Goal: Task Accomplishment & Management: Use online tool/utility

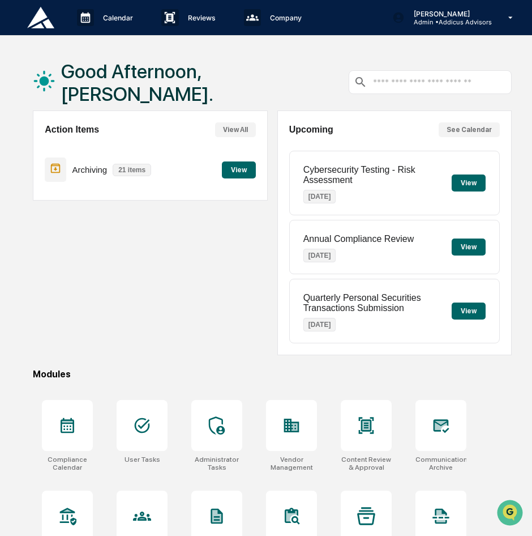
click at [307, 55] on div "Calendar Manage Tasks Reviews Approval Management Company People, Data, Setting…" at bounding box center [266, 329] width 532 height 659
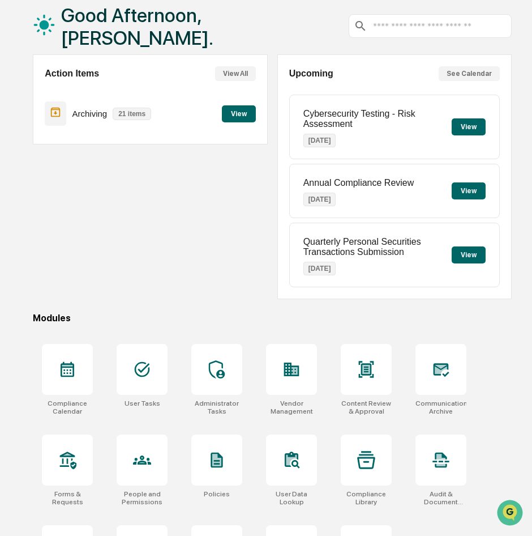
scroll to position [123, 0]
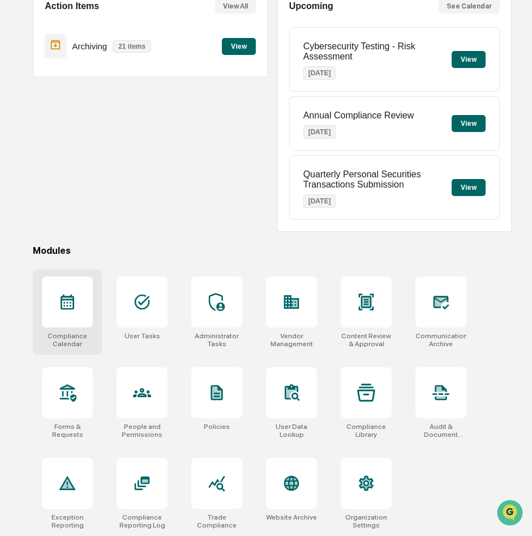
click at [82, 306] on div at bounding box center [67, 301] width 51 height 51
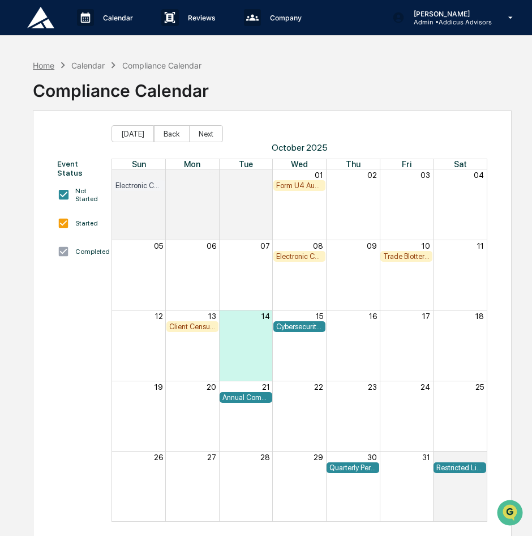
click at [47, 67] on div "Home" at bounding box center [44, 66] width 22 height 10
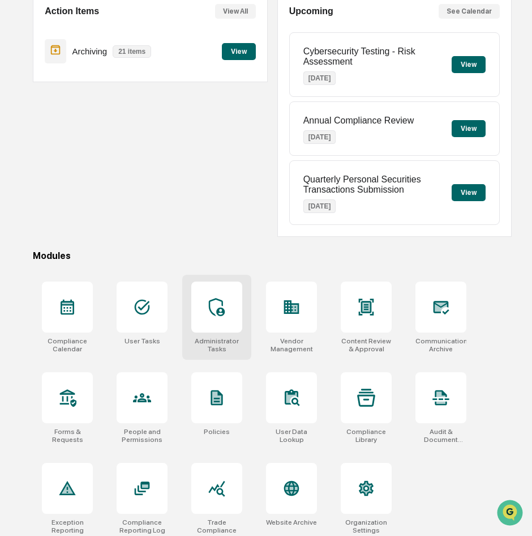
scroll to position [123, 0]
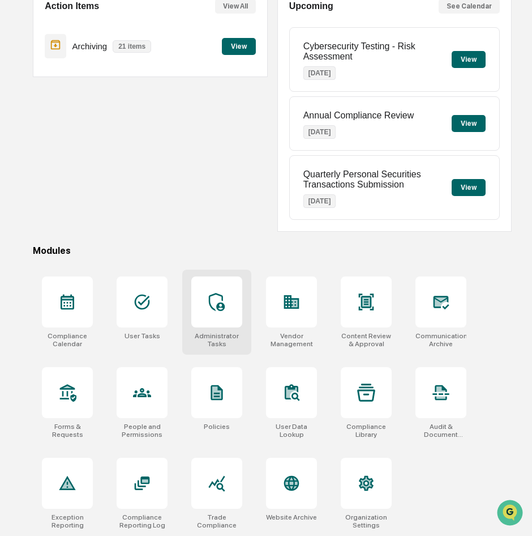
click at [228, 312] on div at bounding box center [216, 301] width 51 height 51
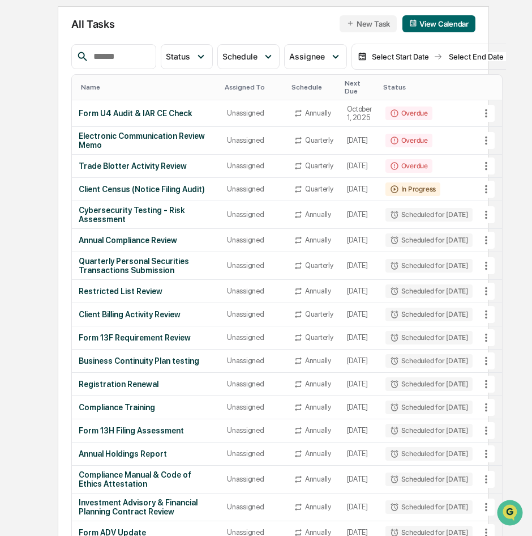
scroll to position [84, 0]
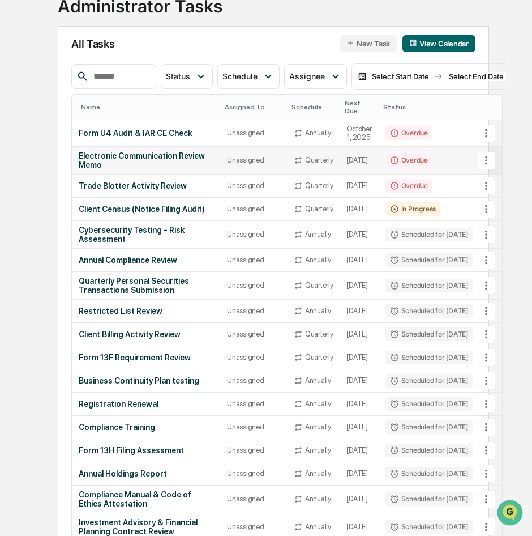
click at [155, 151] on div "Electronic Communication Review Memo" at bounding box center [146, 160] width 135 height 18
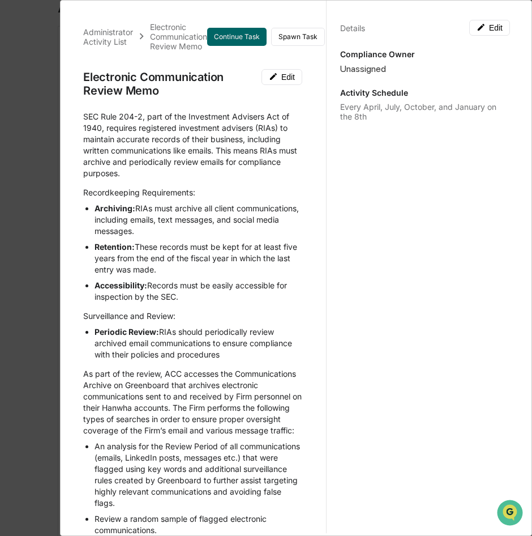
click at [40, 137] on div "Administrator Activity List Electronic Communication Review Memo Continue Task …" at bounding box center [266, 268] width 532 height 536
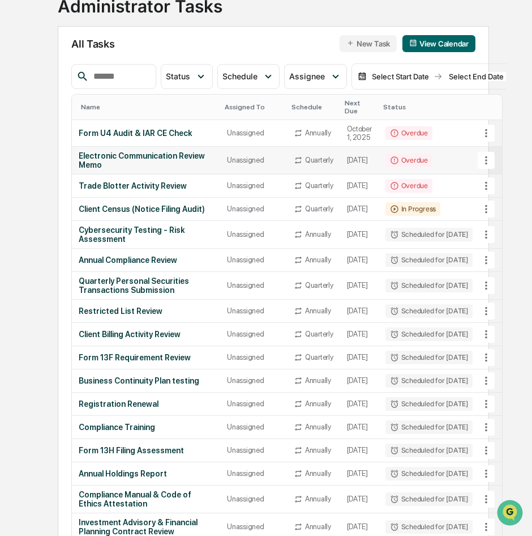
click at [180, 151] on div "Electronic Communication Review Memo" at bounding box center [146, 160] width 135 height 18
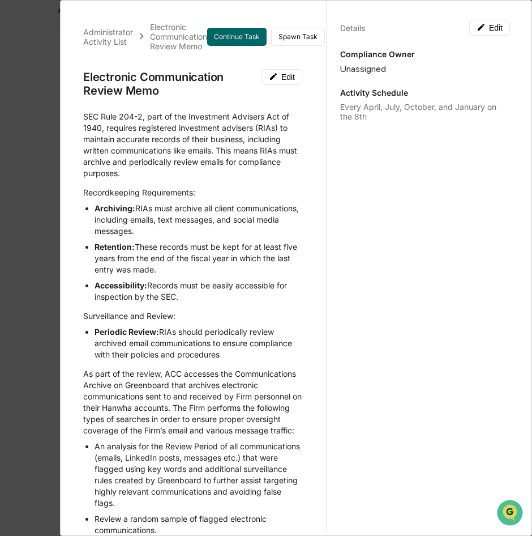
click at [38, 203] on div "Administrator Activity List Electronic Communication Review Memo Continue Task …" at bounding box center [266, 268] width 532 height 536
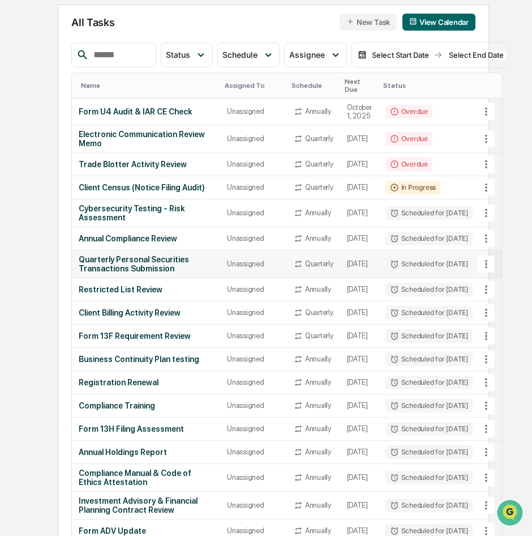
scroll to position [57, 0]
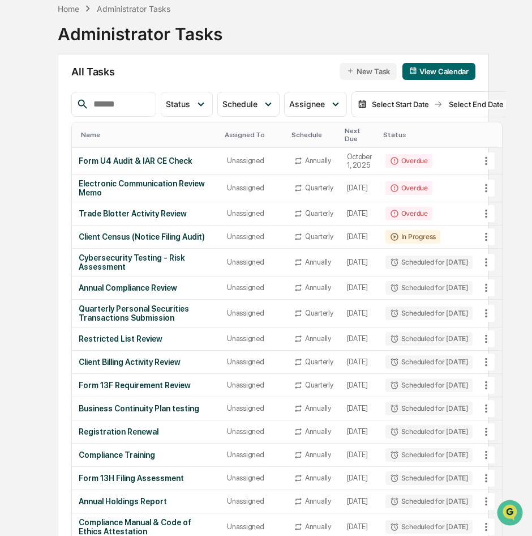
click at [34, 326] on div "Home Administrator Tasks Administrator Tasks All Tasks New Task View Calendar S…" at bounding box center [266, 422] width 479 height 850
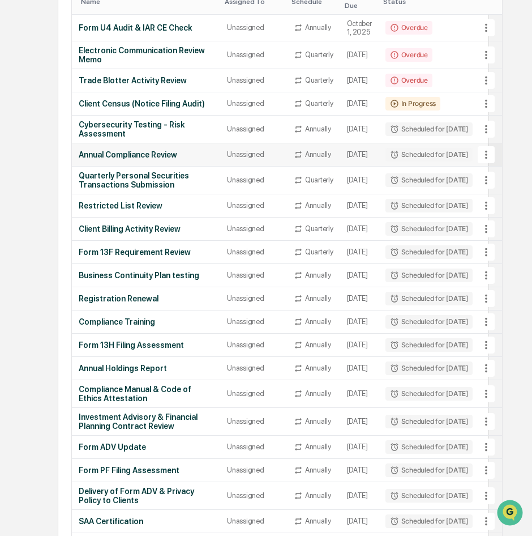
scroll to position [170, 0]
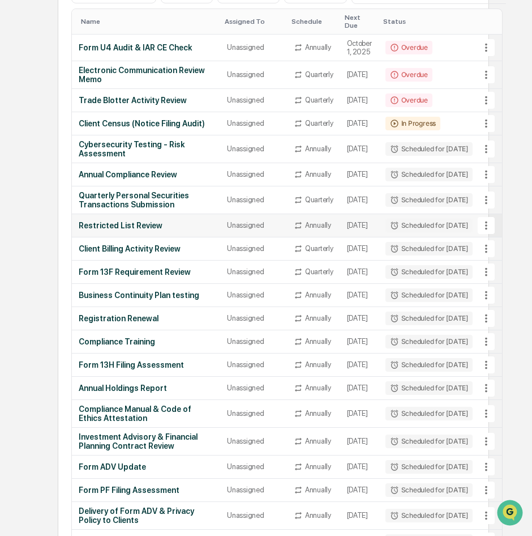
click at [300, 216] on td "Annually" at bounding box center [313, 225] width 53 height 23
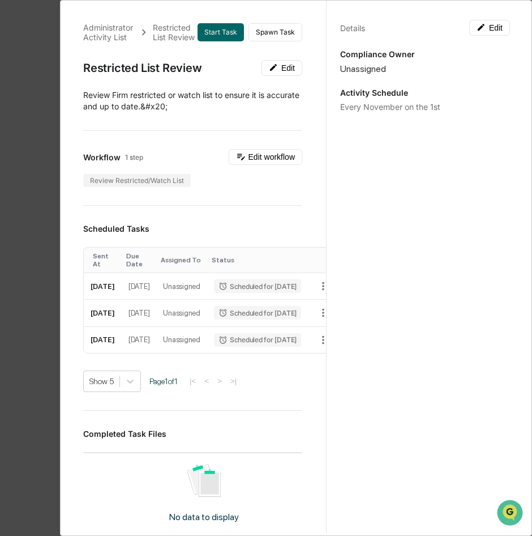
click at [21, 69] on div "Administrator Activity List Restricted List Review Start Task Spawn Task Restri…" at bounding box center [266, 268] width 532 height 536
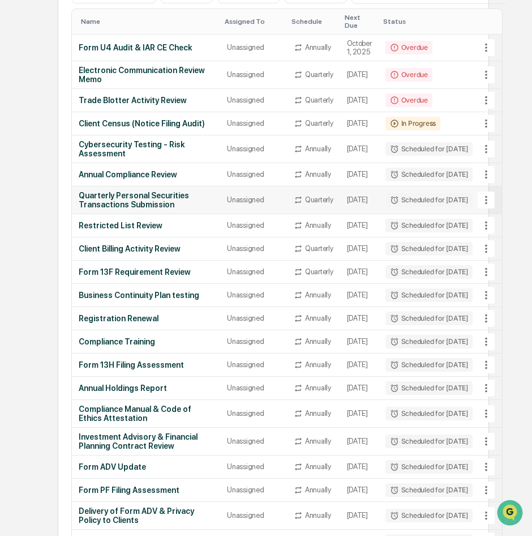
click at [145, 191] on td "Quarterly Personal Securities Transactions Submission" at bounding box center [146, 200] width 148 height 28
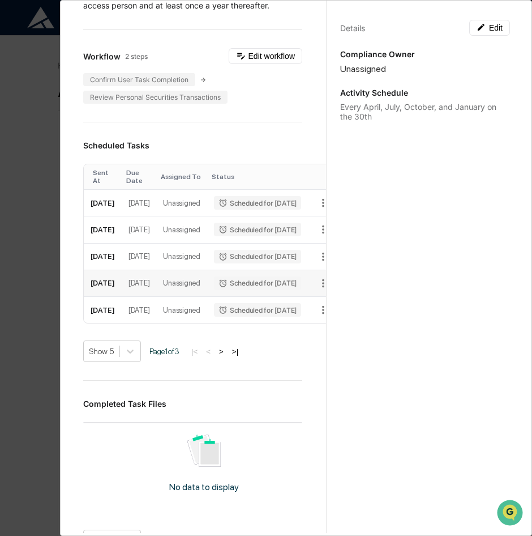
scroll to position [340, 0]
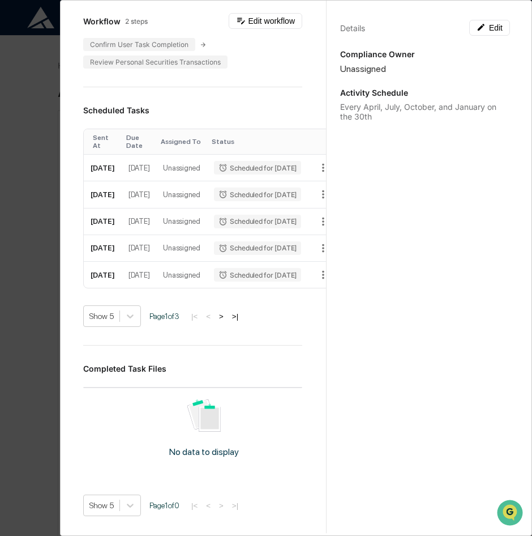
click at [33, 283] on div "Administrator Activity List Quarterly Personal Securities Transactions Submissi…" at bounding box center [266, 268] width 532 height 536
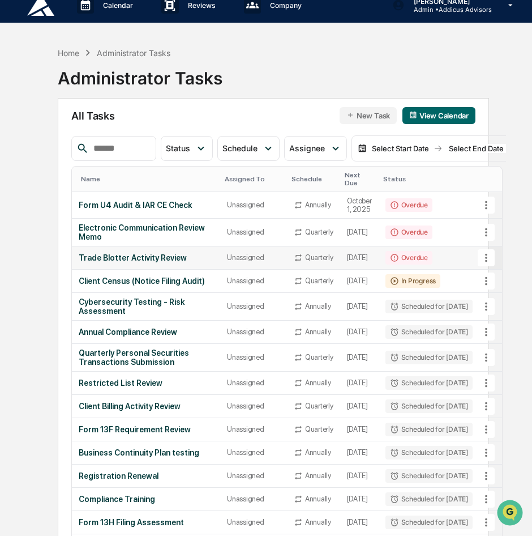
scroll to position [0, 0]
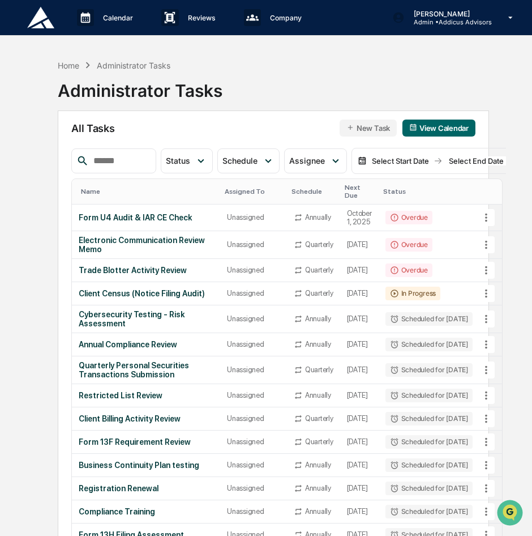
click at [33, 201] on div "Home Administrator Tasks Administrator Tasks All Tasks New Task View Calendar S…" at bounding box center [266, 479] width 479 height 850
drag, startPoint x: 33, startPoint y: 201, endPoint x: 29, endPoint y: 146, distance: 55.1
click at [29, 146] on div "Home Administrator Tasks Administrator Tasks All Tasks New Task View Calendar S…" at bounding box center [266, 479] width 479 height 850
click at [51, 202] on div "Home Administrator Tasks Administrator Tasks All Tasks New Task View Calendar S…" at bounding box center [273, 479] width 465 height 850
drag, startPoint x: 51, startPoint y: 202, endPoint x: 33, endPoint y: 203, distance: 18.2
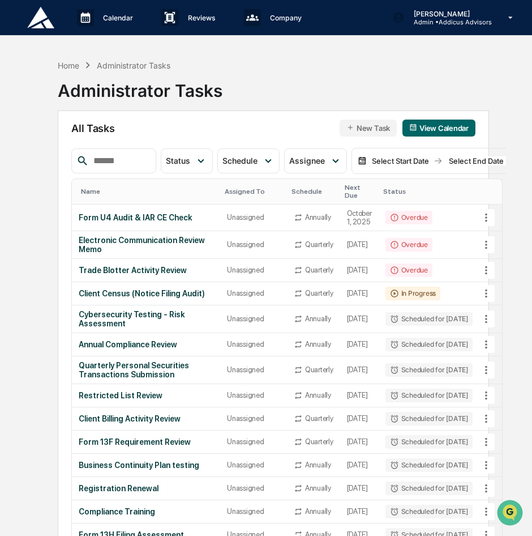
click at [34, 204] on div "Home Administrator Tasks Administrator Tasks All Tasks New Task View Calendar S…" at bounding box center [266, 479] width 479 height 850
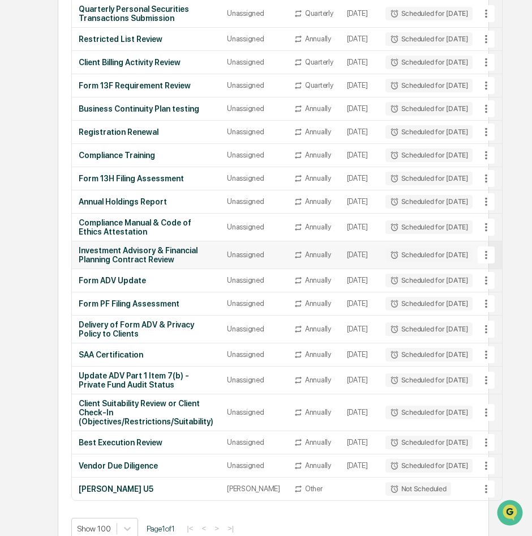
scroll to position [198, 0]
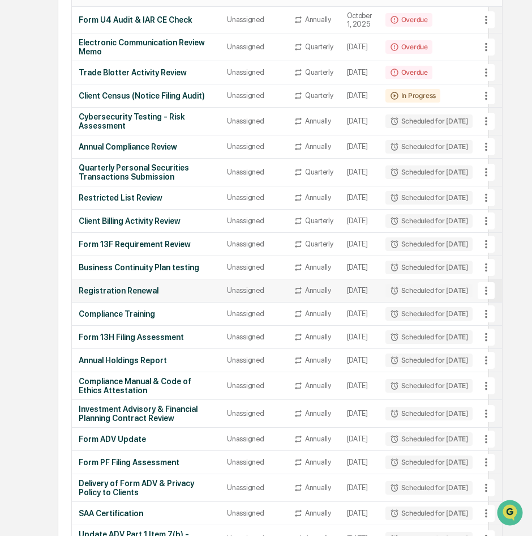
click at [344, 302] on td "[DATE]" at bounding box center [359, 290] width 38 height 23
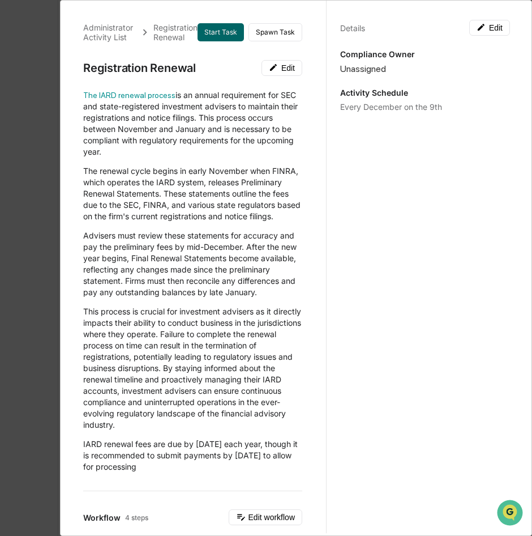
click at [38, 127] on div "Administrator Activity List Registration Renewal Start Task Spawn Task Registra…" at bounding box center [266, 268] width 532 height 536
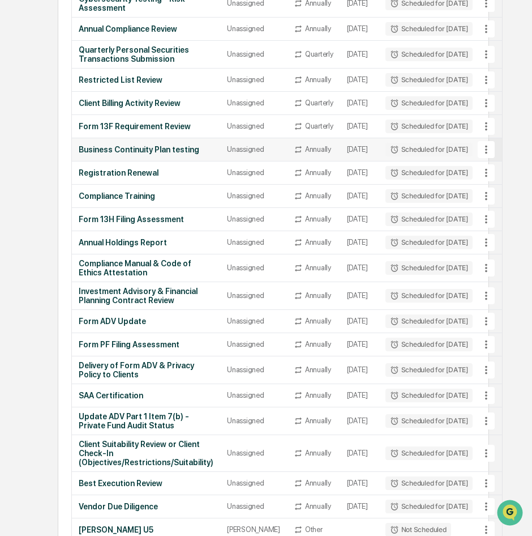
scroll to position [311, 0]
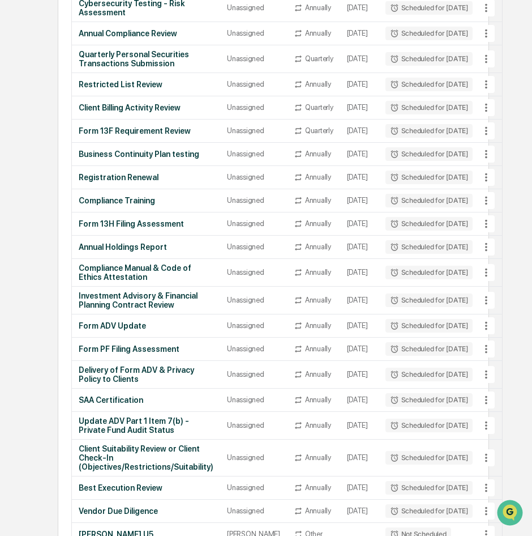
click at [42, 98] on div "Home Administrator Tasks Administrator Tasks All Tasks New Task View Calendar S…" at bounding box center [273, 168] width 465 height 850
click at [22, 194] on div "Calendar Manage Tasks Reviews Approval Management Company People, Data, Setting…" at bounding box center [266, 141] width 532 height 904
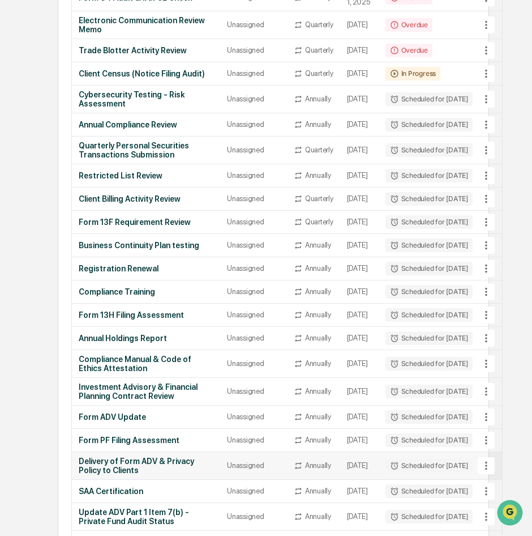
scroll to position [283, 0]
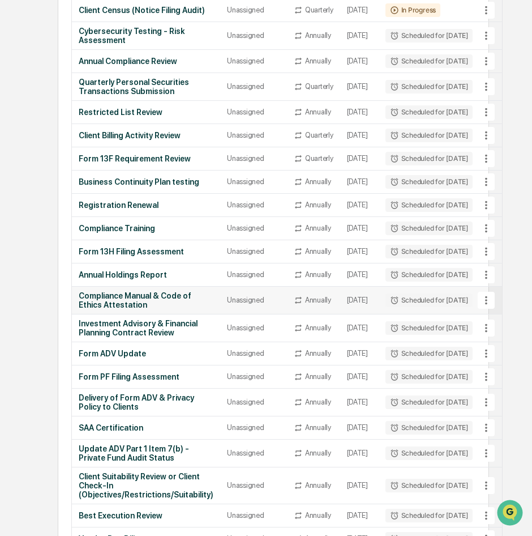
click at [343, 314] on td "[DATE]" at bounding box center [359, 300] width 38 height 28
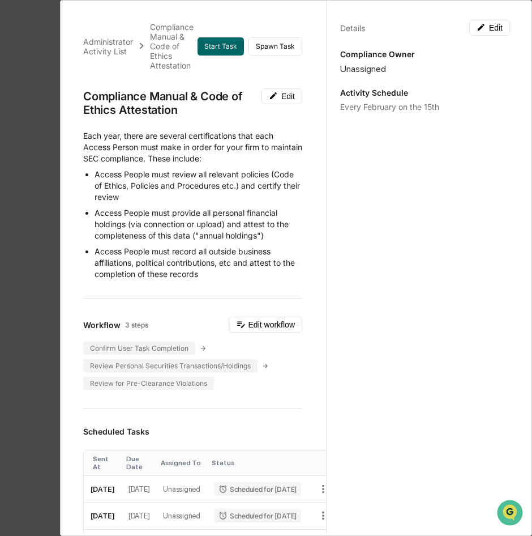
click at [19, 186] on div "Administrator Activity List Compliance Manual & Code of Ethics Attestation Star…" at bounding box center [266, 268] width 532 height 536
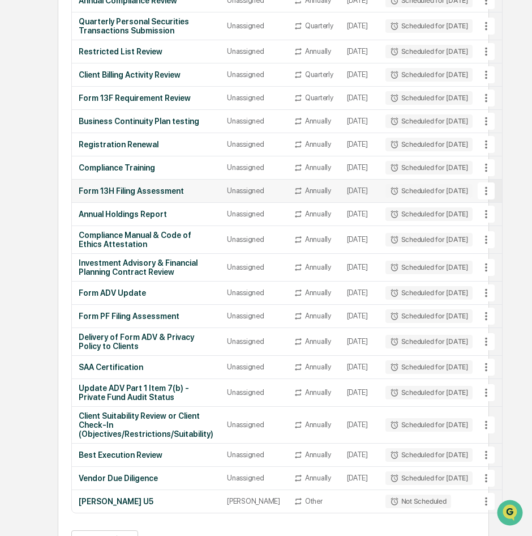
scroll to position [424, 0]
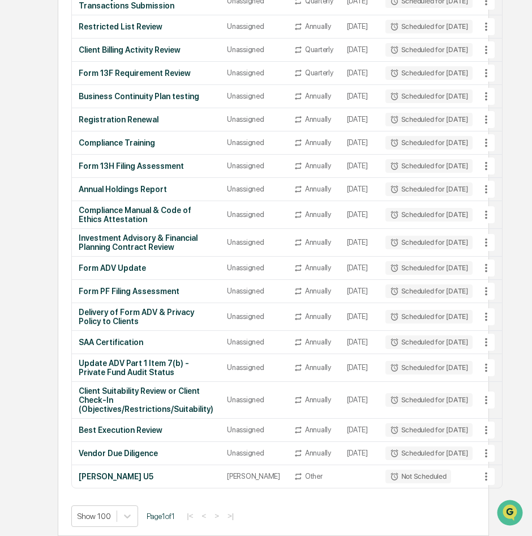
click at [503, 191] on div "Home Administrator Tasks Administrator Tasks All Tasks New Task View Calendar S…" at bounding box center [273, 110] width 465 height 850
click at [340, 303] on td "[DATE]" at bounding box center [359, 317] width 38 height 28
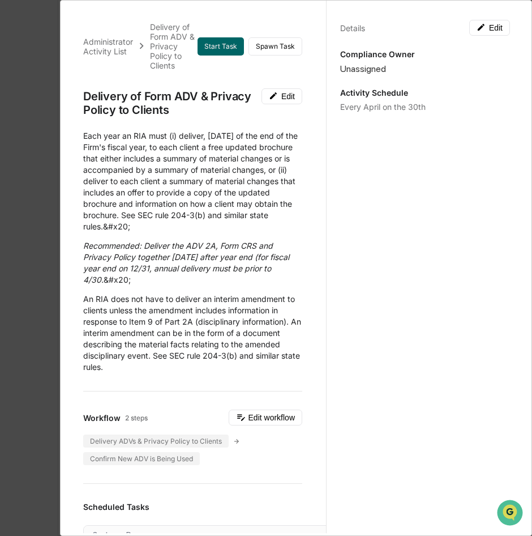
click at [248, 243] on div "​Each year an RIA must (i) deliver, [DATE] of the end of the Firm's fiscal year…" at bounding box center [192, 251] width 219 height 242
click at [44, 261] on div "Administrator Activity List Delivery of Form ADV & Privacy Policy to Clients St…" at bounding box center [266, 268] width 532 height 536
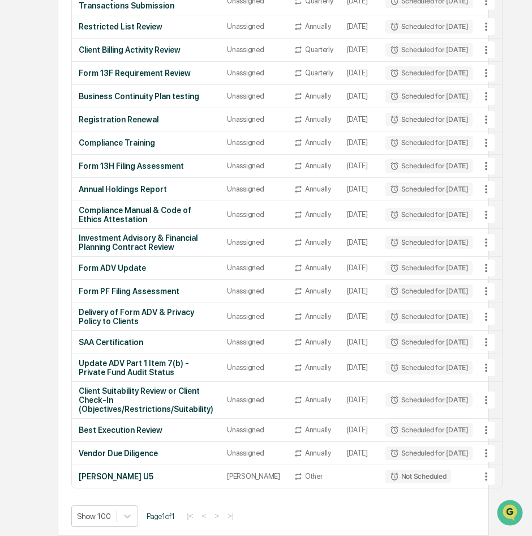
click at [46, 354] on div "Home Administrator Tasks Administrator Tasks All Tasks New Task View Calendar S…" at bounding box center [273, 110] width 465 height 850
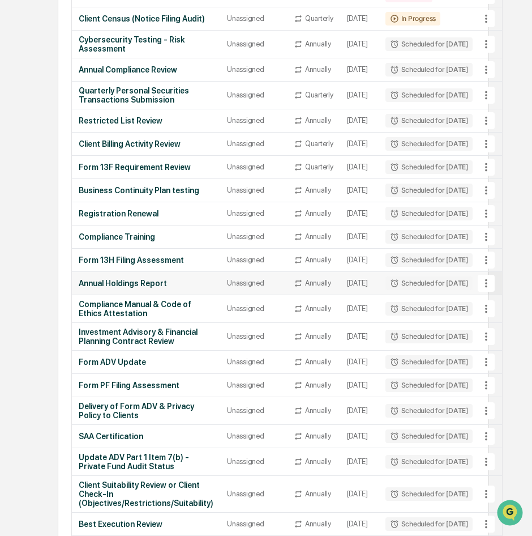
scroll to position [254, 0]
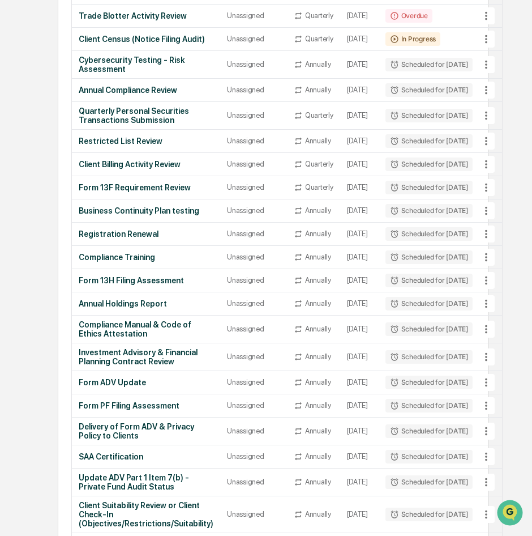
click at [42, 268] on div "Home Administrator Tasks Administrator Tasks All Tasks New Task View Calendar S…" at bounding box center [273, 225] width 465 height 850
drag, startPoint x: 42, startPoint y: 268, endPoint x: 37, endPoint y: 242, distance: 27.0
click at [37, 242] on div "Home Administrator Tasks Administrator Tasks All Tasks New Task View Calendar S…" at bounding box center [266, 225] width 479 height 850
click at [51, 282] on div "Home Administrator Tasks Administrator Tasks All Tasks New Task View Calendar S…" at bounding box center [273, 225] width 465 height 850
drag, startPoint x: 50, startPoint y: 282, endPoint x: 30, endPoint y: 297, distance: 24.8
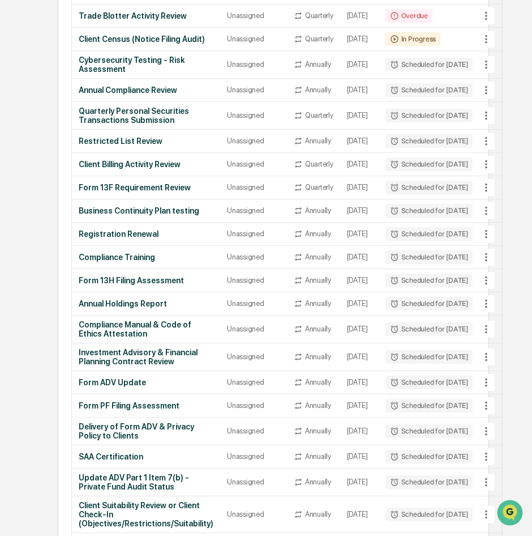
click at [30, 297] on div "Home Administrator Tasks Administrator Tasks All Tasks New Task View Calendar S…" at bounding box center [266, 225] width 479 height 850
drag, startPoint x: 30, startPoint y: 297, endPoint x: 22, endPoint y: 263, distance: 34.5
click at [22, 263] on div "Calendar Manage Tasks Reviews Approval Management Company People, Data, Setting…" at bounding box center [266, 198] width 532 height 904
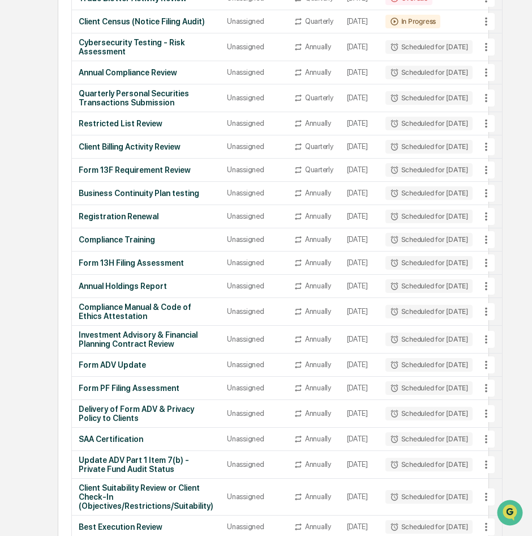
scroll to position [424, 0]
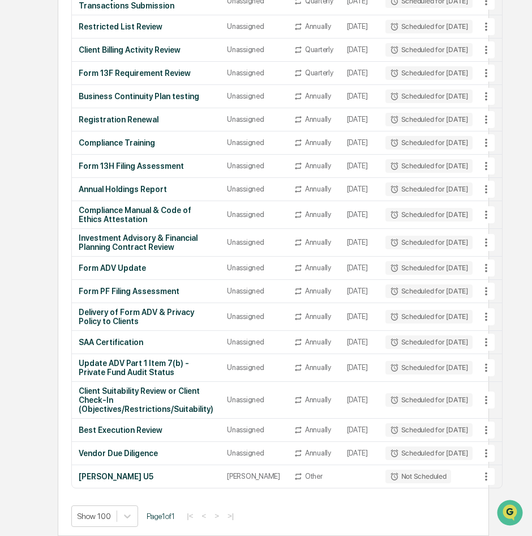
click at [57, 276] on div "Home Administrator Tasks Administrator Tasks All Tasks New Task View Calendar S…" at bounding box center [273, 110] width 465 height 850
click at [30, 396] on div "Home Administrator Tasks Administrator Tasks All Tasks New Task View Calendar S…" at bounding box center [266, 110] width 479 height 850
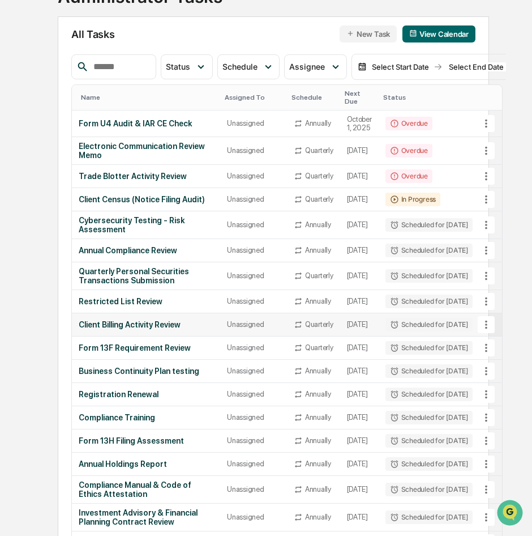
scroll to position [0, 0]
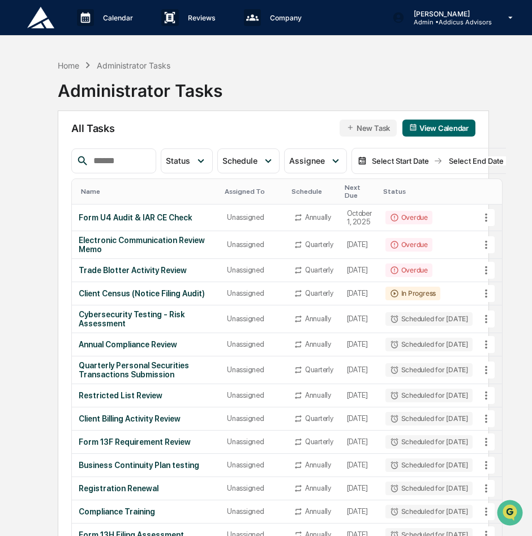
click at [16, 175] on div "Calendar Manage Tasks Reviews Approval Management Company People, Data, Setting…" at bounding box center [266, 452] width 532 height 904
drag, startPoint x: 16, startPoint y: 175, endPoint x: 16, endPoint y: 118, distance: 56.6
click at [16, 118] on div "Calendar Manage Tasks Reviews Approval Management Company People, Data, Setting…" at bounding box center [266, 452] width 532 height 904
click at [56, 125] on div "Home Administrator Tasks Administrator Tasks All Tasks New Task View Calendar S…" at bounding box center [273, 479] width 465 height 850
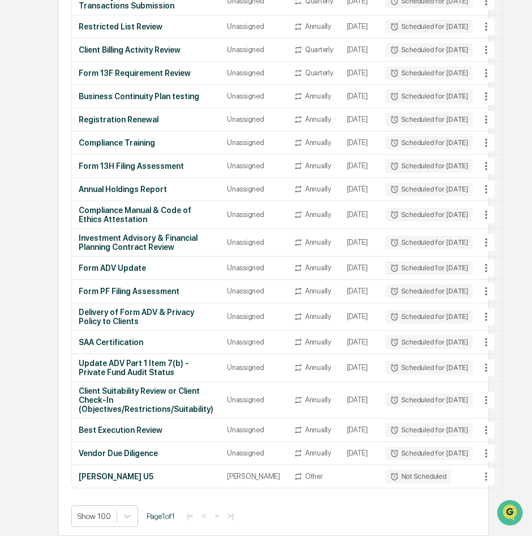
scroll to position [424, 0]
click at [512, 100] on div "Calendar Manage Tasks Reviews Approval Management Company People, Data, Setting…" at bounding box center [266, 83] width 532 height 904
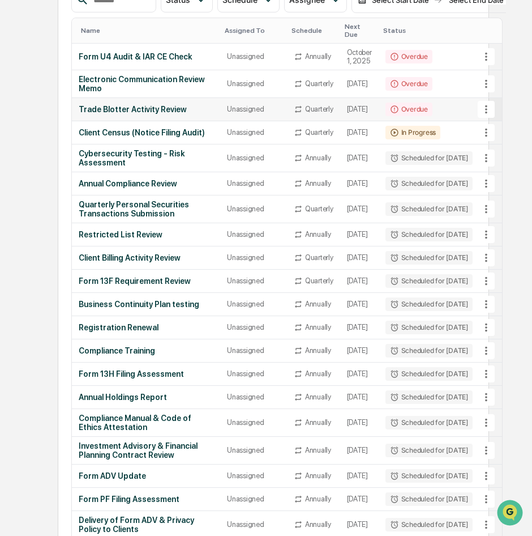
scroll to position [141, 0]
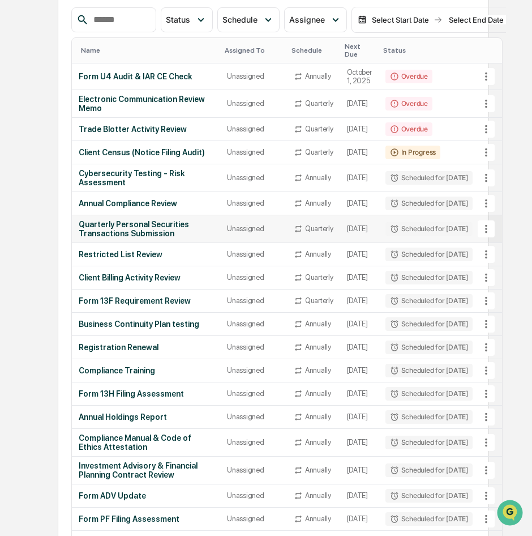
click at [153, 231] on div "Quarterly Personal Securities Transactions Submission" at bounding box center [146, 229] width 135 height 18
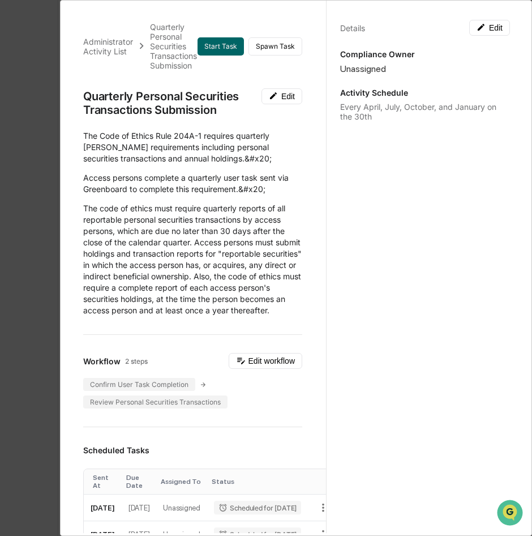
click at [27, 153] on div "Administrator Activity List Quarterly Personal Securities Transactions Submissi…" at bounding box center [266, 268] width 532 height 536
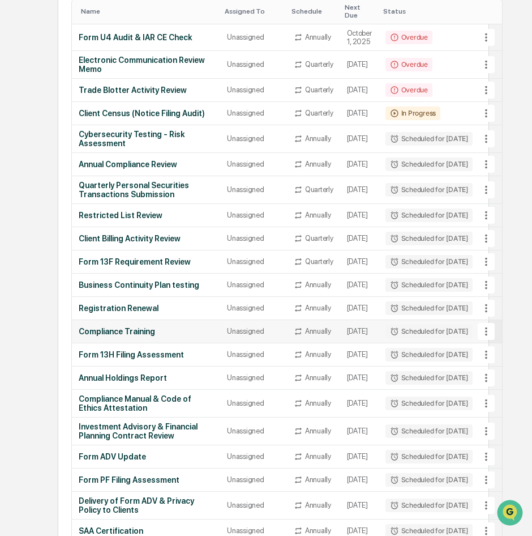
scroll to position [198, 0]
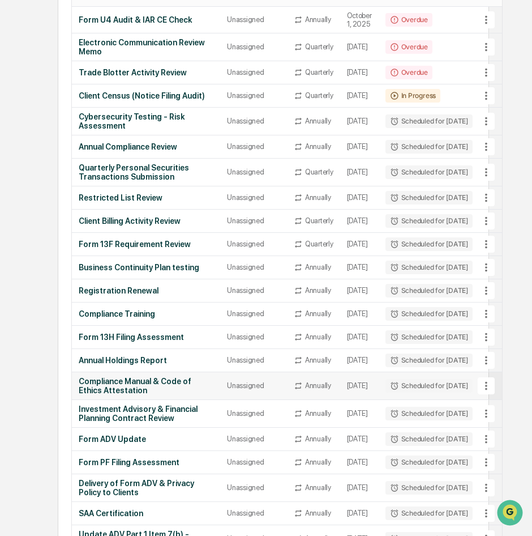
click at [145, 395] on div "Compliance Manual & Code of Ethics Attestation" at bounding box center [146, 385] width 135 height 18
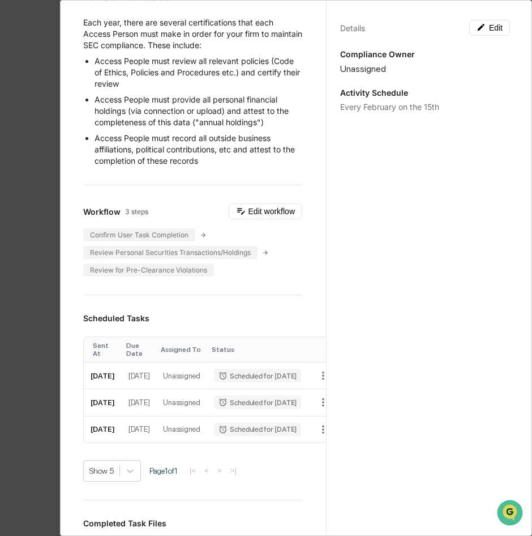
scroll to position [0, 0]
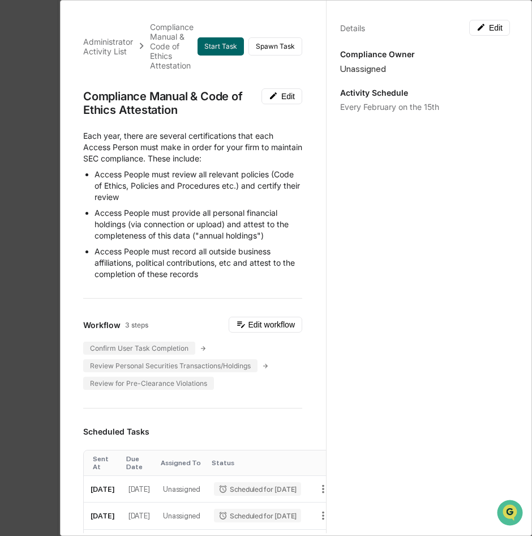
click at [42, 259] on div "Administrator Activity List Compliance Manual & Code of Ethics Attestation Star…" at bounding box center [266, 268] width 532 height 536
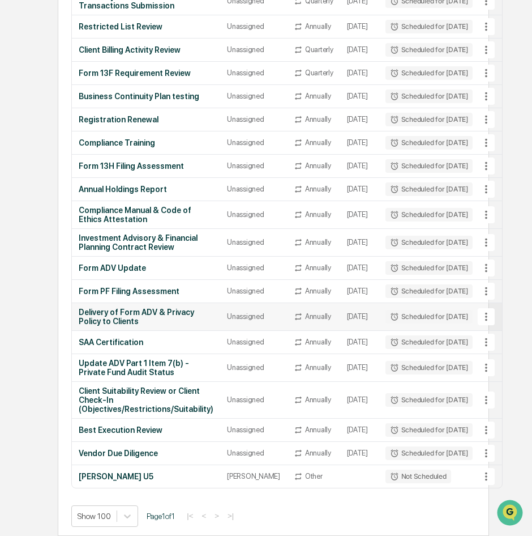
scroll to position [367, 0]
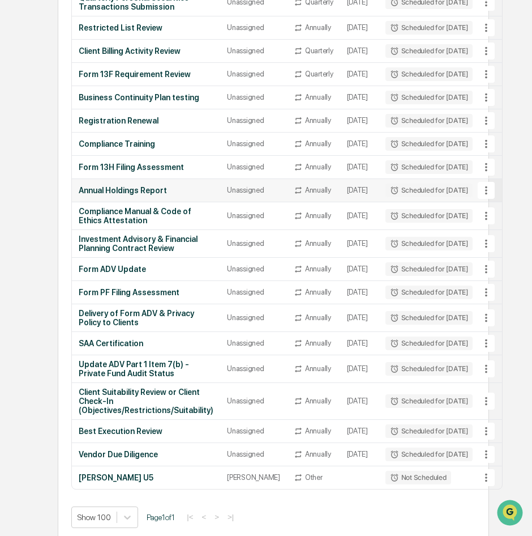
click at [220, 202] on td "Unassigned" at bounding box center [253, 190] width 67 height 23
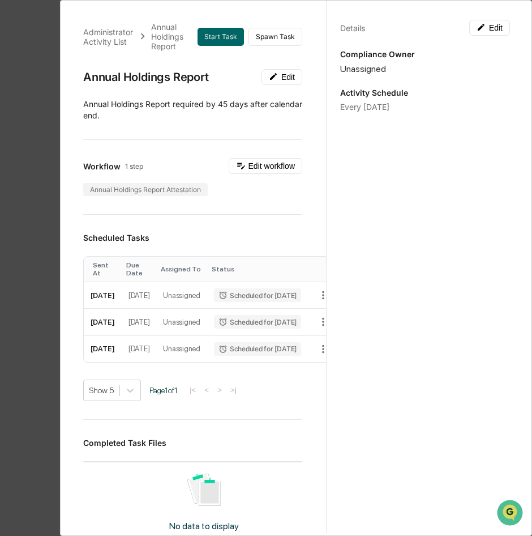
click at [29, 268] on div "Administrator Activity List Annual Holdings Report Start Task Spawn Task Annual…" at bounding box center [266, 268] width 532 height 536
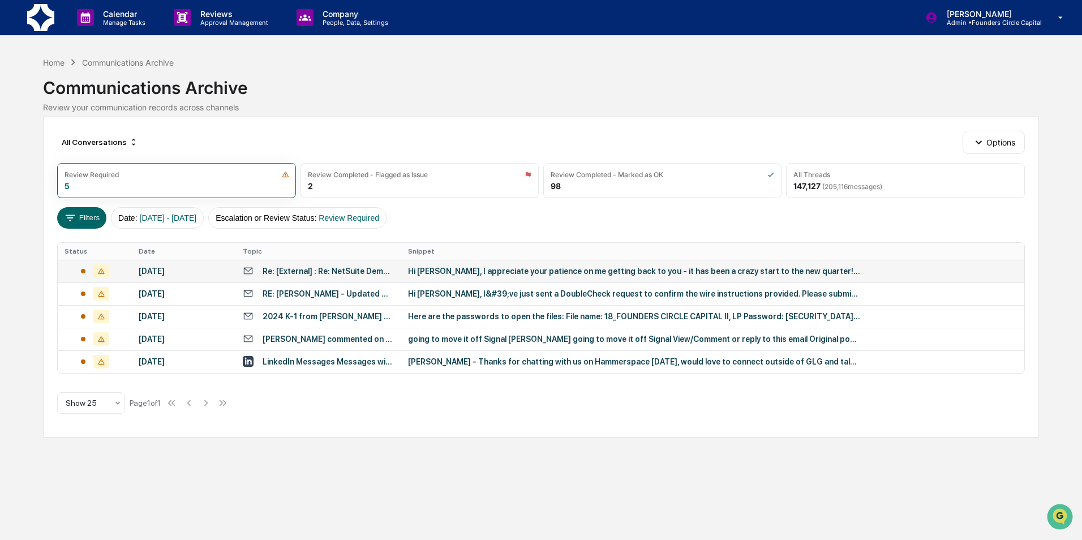
click at [459, 275] on div "Hi Kent, I appreciate your patience on me getting back to you - it has been a c…" at bounding box center [634, 271] width 453 height 9
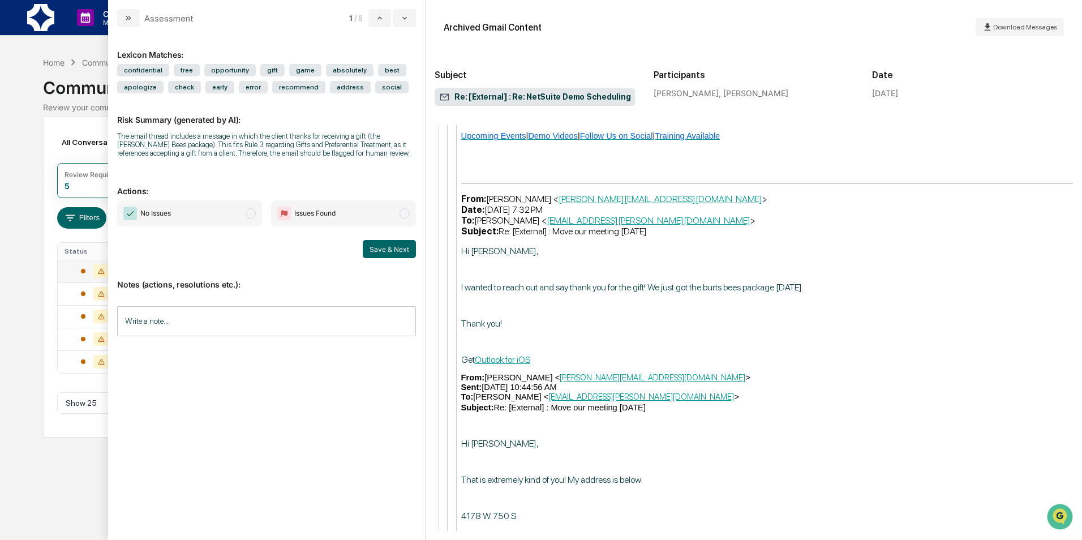
scroll to position [3000, 0]
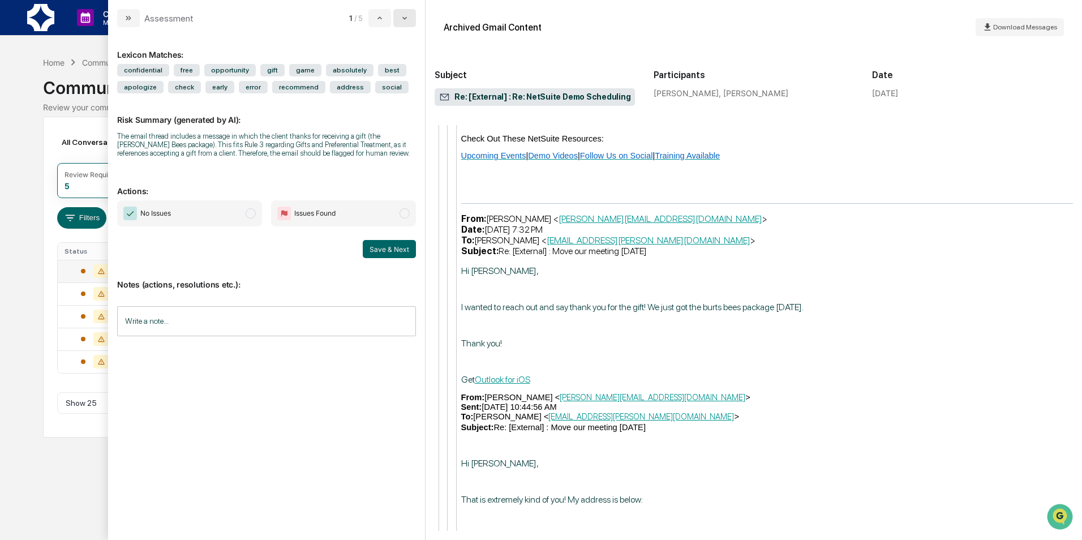
click at [409, 19] on icon "modal" at bounding box center [404, 18] width 9 height 9
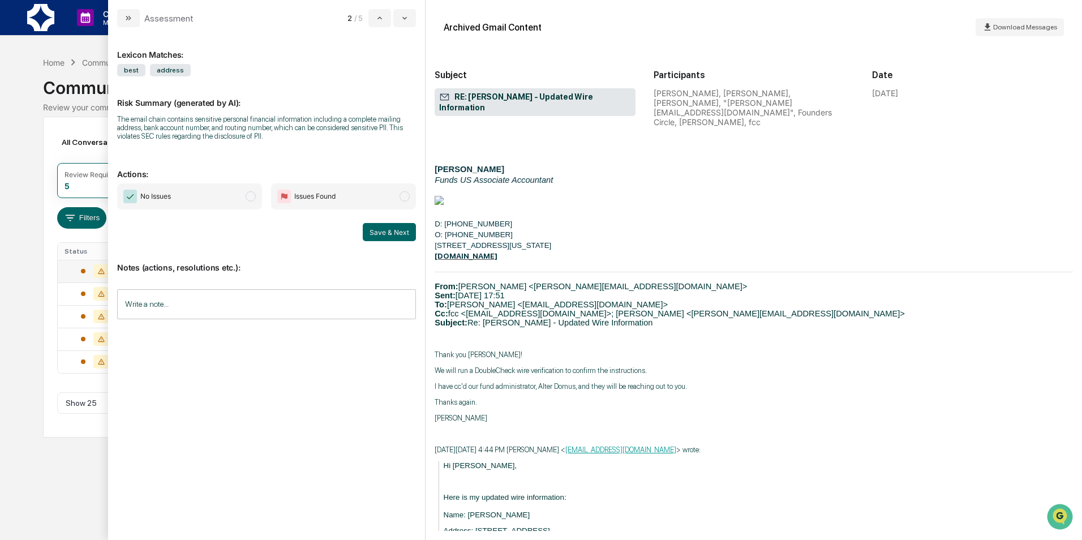
scroll to position [499, 0]
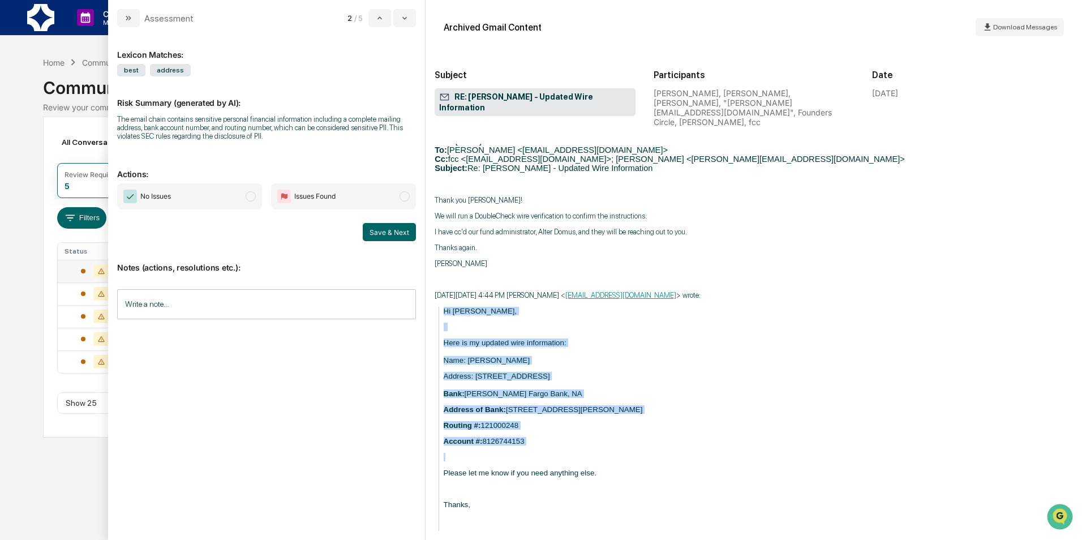
drag, startPoint x: 550, startPoint y: 412, endPoint x: 442, endPoint y: 274, distance: 175.4
click at [442, 307] on blockquote "Hi Anthony, Here is my updated wire information: Name: Michael Fordyce Address:…" at bounding box center [756, 424] width 635 height 234
click at [537, 356] on p "Name: Michael Fordyce" at bounding box center [759, 360] width 630 height 8
click at [537, 389] on p "Bank: Wells Fargo Bank, NA" at bounding box center [759, 393] width 630 height 8
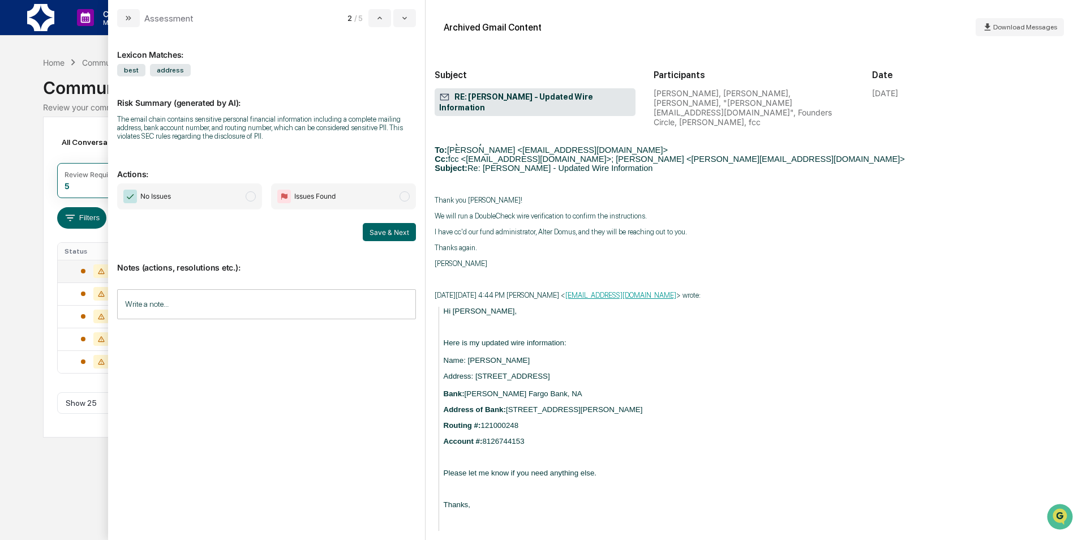
click at [537, 442] on div "Hi Anthony, Here is my updated wire information: Name: Michael Fordyce Address:…" at bounding box center [759, 424] width 630 height 234
click at [396, 19] on button "modal" at bounding box center [404, 18] width 23 height 18
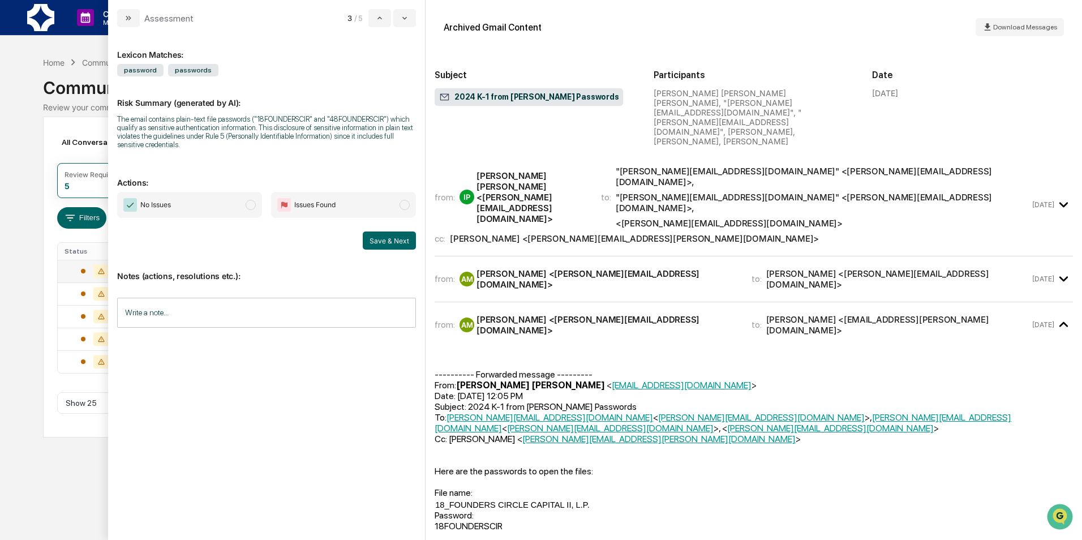
scroll to position [33, 0]
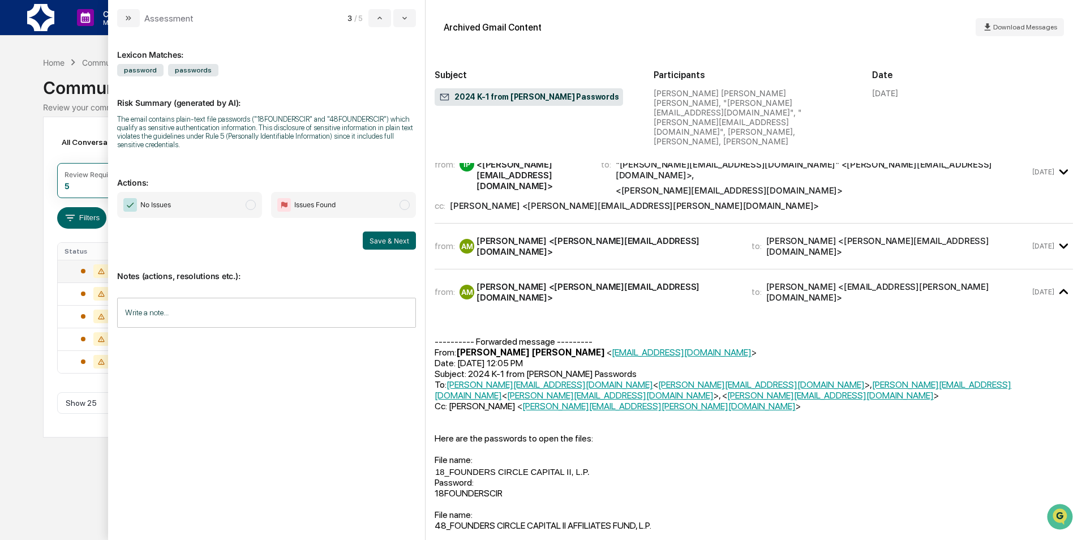
click at [192, 212] on span "No Issues" at bounding box center [189, 205] width 145 height 26
click at [396, 238] on button "Save & Next" at bounding box center [389, 241] width 53 height 18
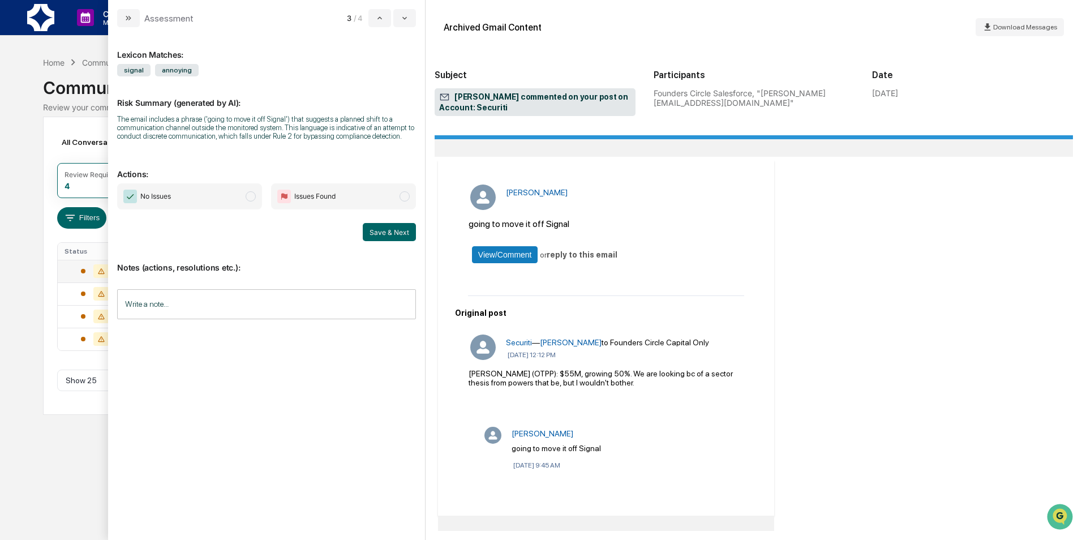
scroll to position [57, 0]
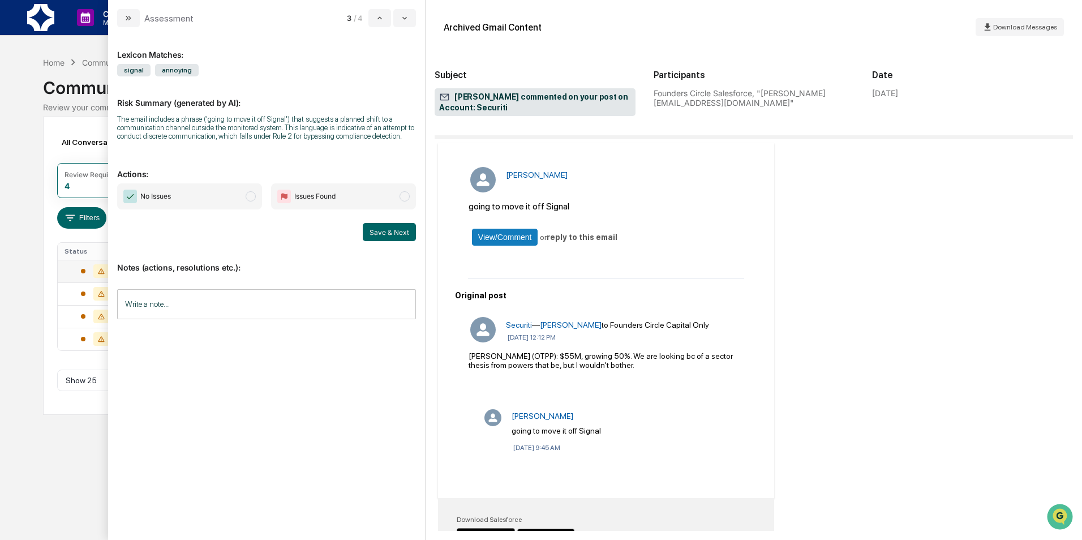
click at [524, 102] on span "Mike Jung commented on your post on Account: Securiti" at bounding box center [535, 103] width 192 height 22
click at [444, 101] on icon "modal" at bounding box center [444, 97] width 11 height 11
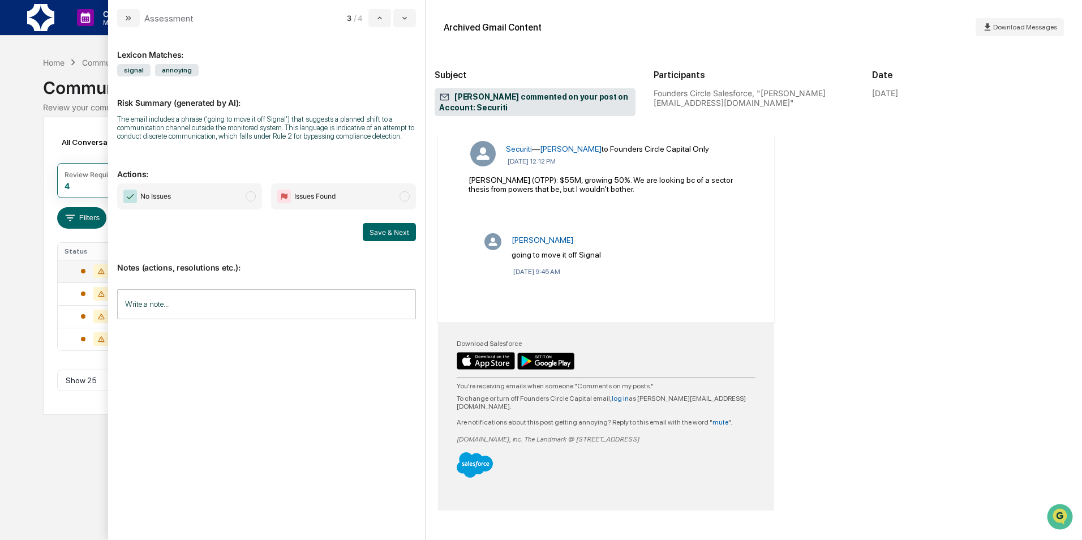
scroll to position [234, 0]
drag, startPoint x: 534, startPoint y: 464, endPoint x: 468, endPoint y: 436, distance: 71.8
click at [468, 436] on td "Download Salesforce You're receiving emails when someone "Comments on my posts.…" at bounding box center [606, 407] width 300 height 141
drag, startPoint x: 468, startPoint y: 436, endPoint x: 520, endPoint y: 451, distance: 53.4
click at [520, 451] on div "modal" at bounding box center [606, 464] width 299 height 27
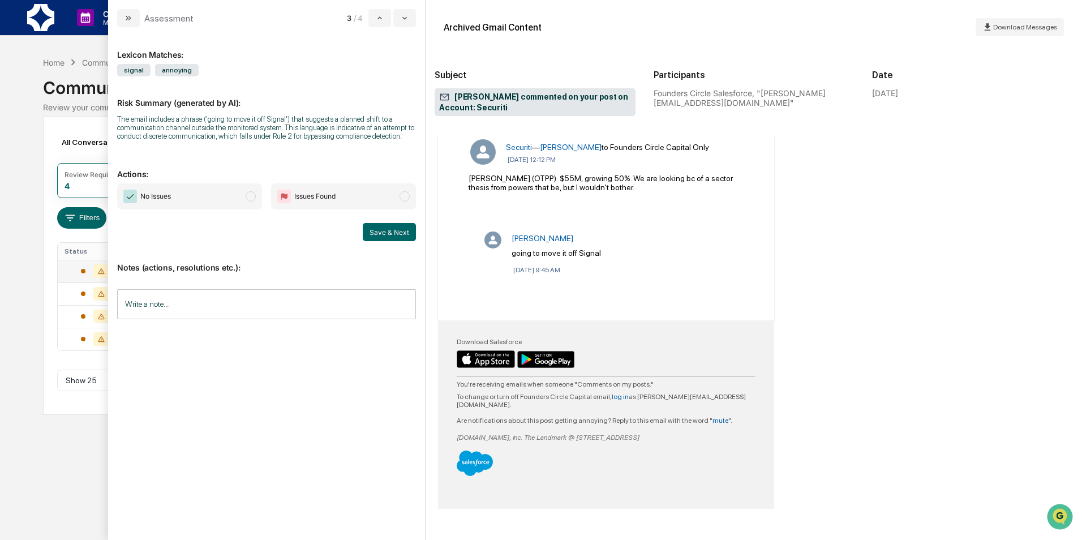
drag, startPoint x: 517, startPoint y: 340, endPoint x: 493, endPoint y: 332, distance: 26.0
click at [493, 332] on tbody "Download Salesforce You're receiving emails when someone "Comments on my posts.…" at bounding box center [606, 408] width 300 height 166
drag, startPoint x: 493, startPoint y: 332, endPoint x: 627, endPoint y: 340, distance: 134.9
click at [537, 340] on div "Download Salesforce" at bounding box center [606, 357] width 299 height 39
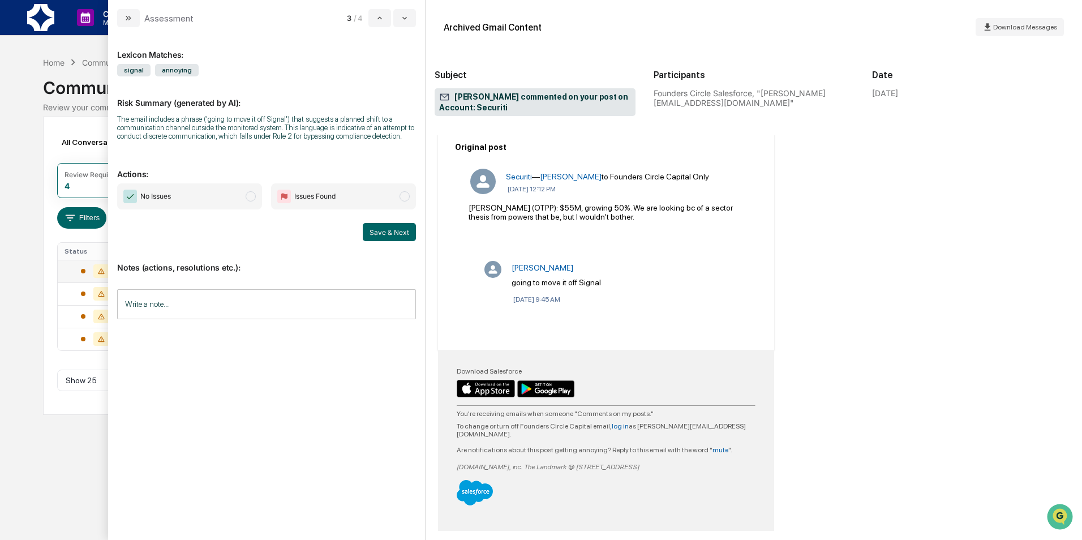
scroll to position [226, 0]
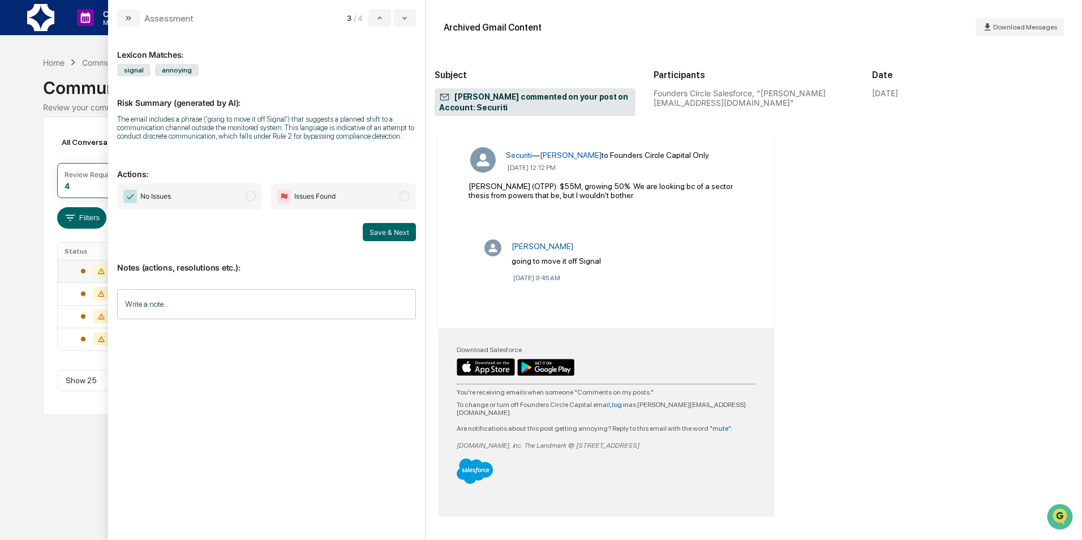
drag, startPoint x: 489, startPoint y: 463, endPoint x: 472, endPoint y: 460, distance: 17.3
click at [472, 460] on div "modal" at bounding box center [606, 472] width 299 height 27
drag, startPoint x: 472, startPoint y: 460, endPoint x: 536, endPoint y: 346, distance: 130.3
click at [536, 346] on tbody "Download Salesforce You're receiving emails when someone "Comments on my posts.…" at bounding box center [606, 416] width 300 height 166
drag, startPoint x: 536, startPoint y: 346, endPoint x: 643, endPoint y: 337, distance: 106.8
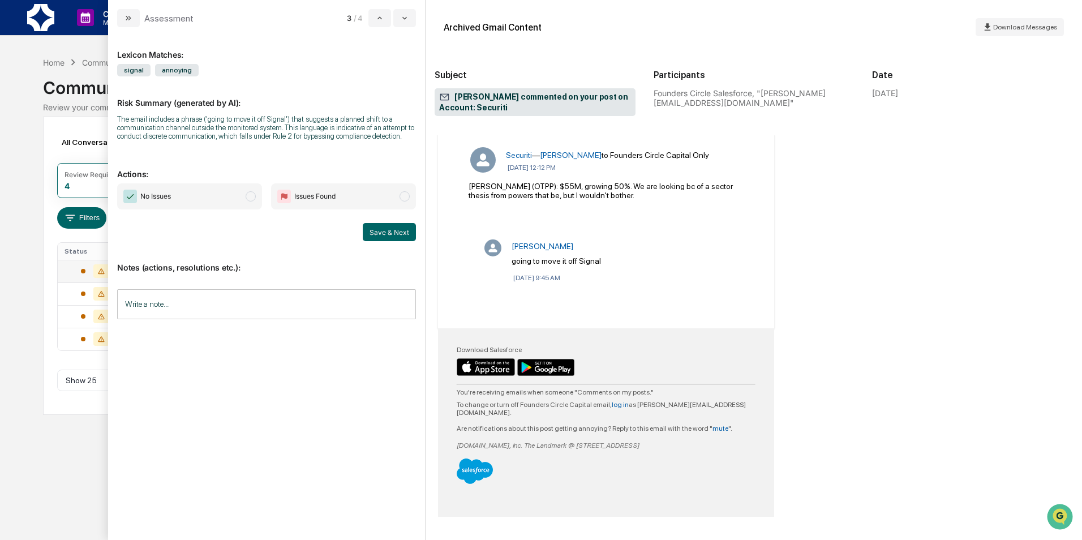
click at [537, 337] on td "modal" at bounding box center [606, 338] width 300 height 11
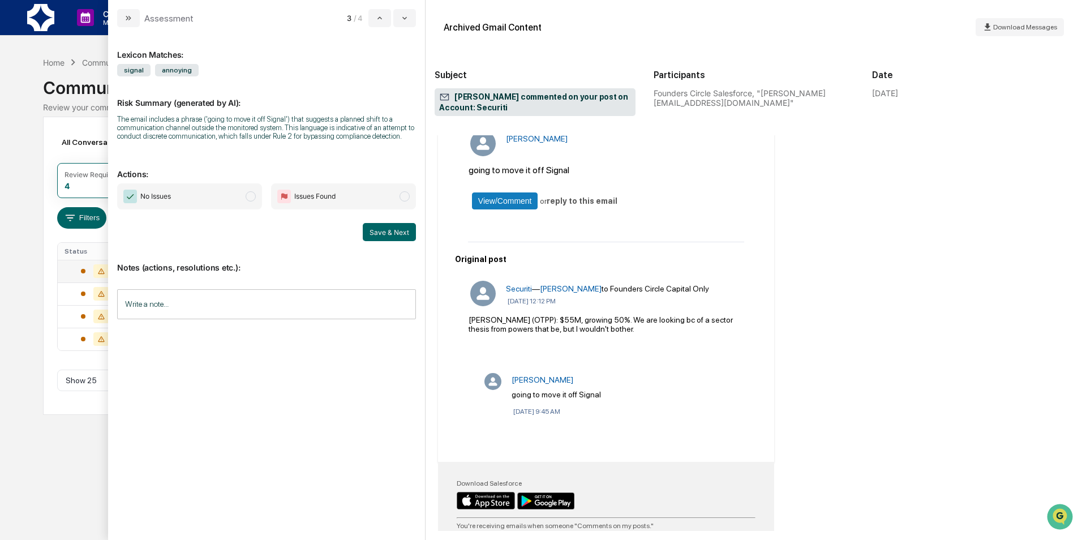
scroll to position [57, 0]
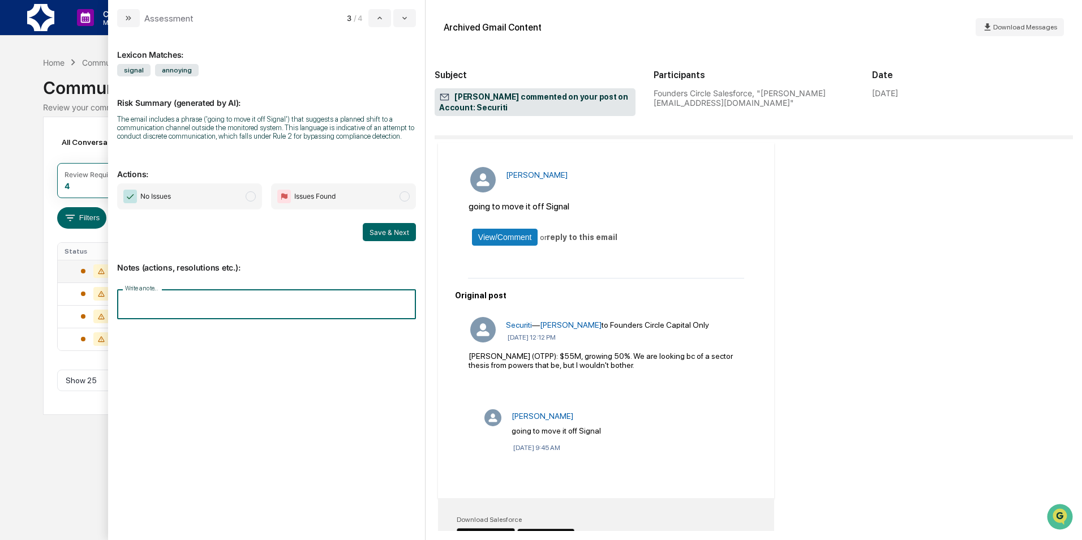
click at [146, 301] on input "Write a note..." at bounding box center [266, 304] width 299 height 30
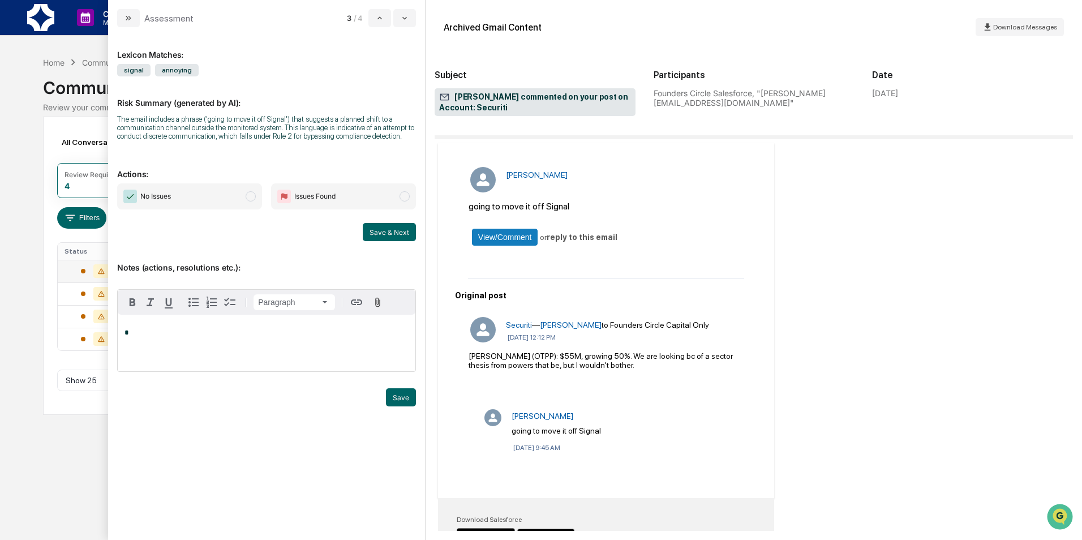
click at [179, 352] on div "*" at bounding box center [267, 343] width 298 height 57
click at [277, 437] on div "Lexicon Matches: signal annoying Risk Summary (generated by AI): The email incl…" at bounding box center [266, 278] width 299 height 485
click at [408, 16] on icon "modal" at bounding box center [404, 18] width 9 height 9
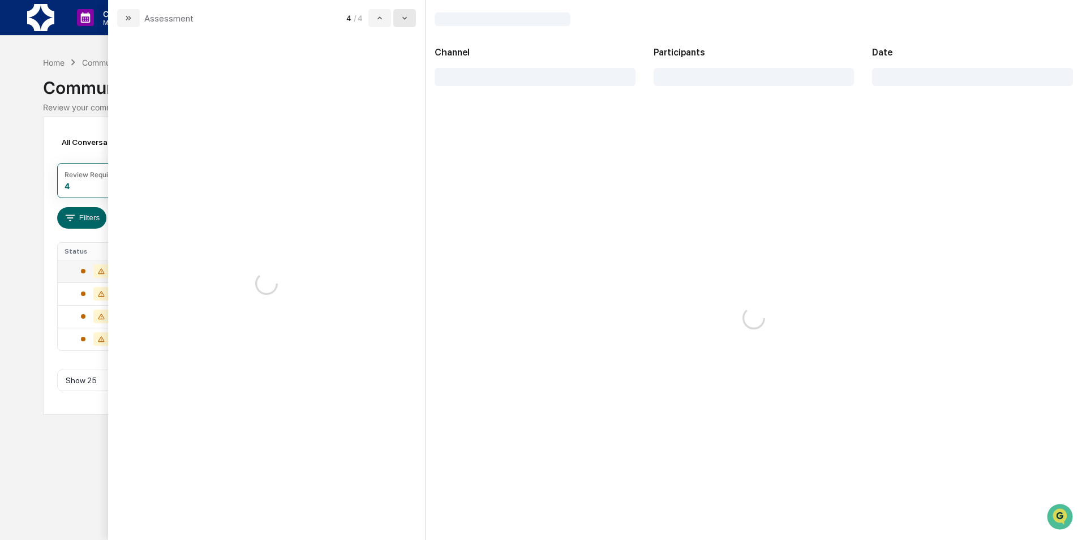
click at [409, 16] on icon "modal" at bounding box center [404, 18] width 9 height 9
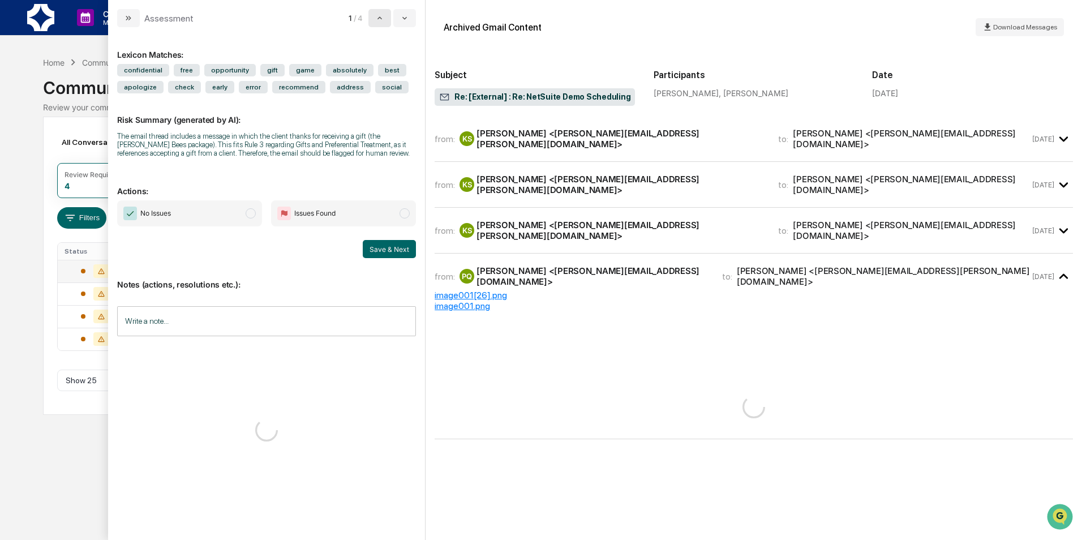
click at [384, 20] on icon "modal" at bounding box center [379, 18] width 9 height 9
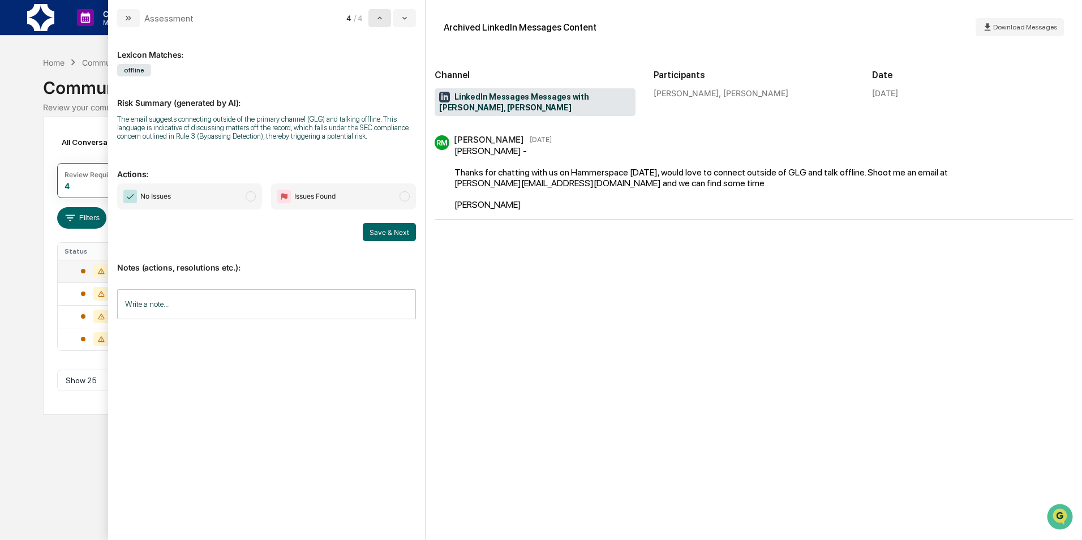
click at [380, 16] on icon "modal" at bounding box center [379, 18] width 9 height 9
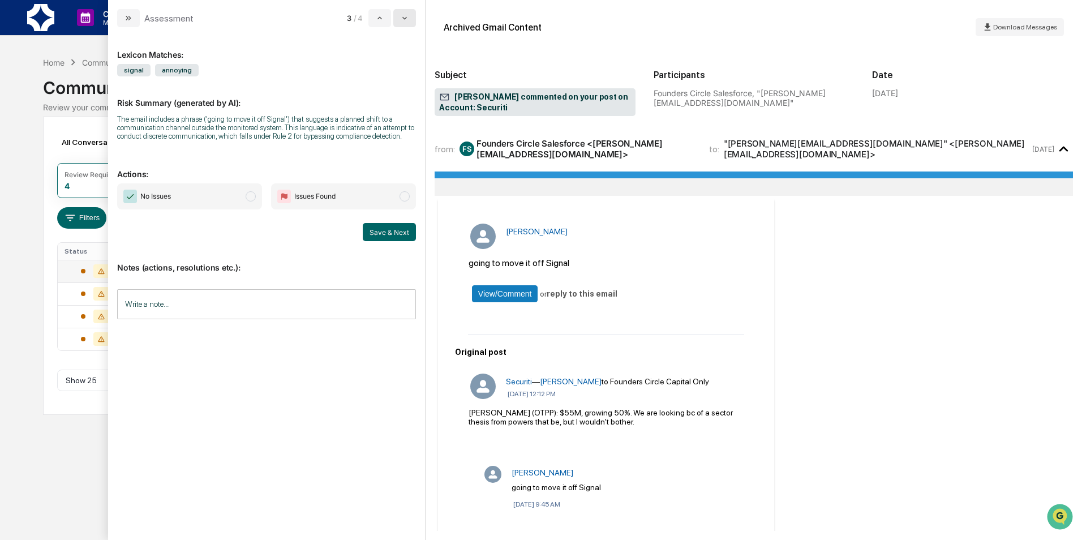
click at [399, 22] on button "modal" at bounding box center [404, 18] width 23 height 18
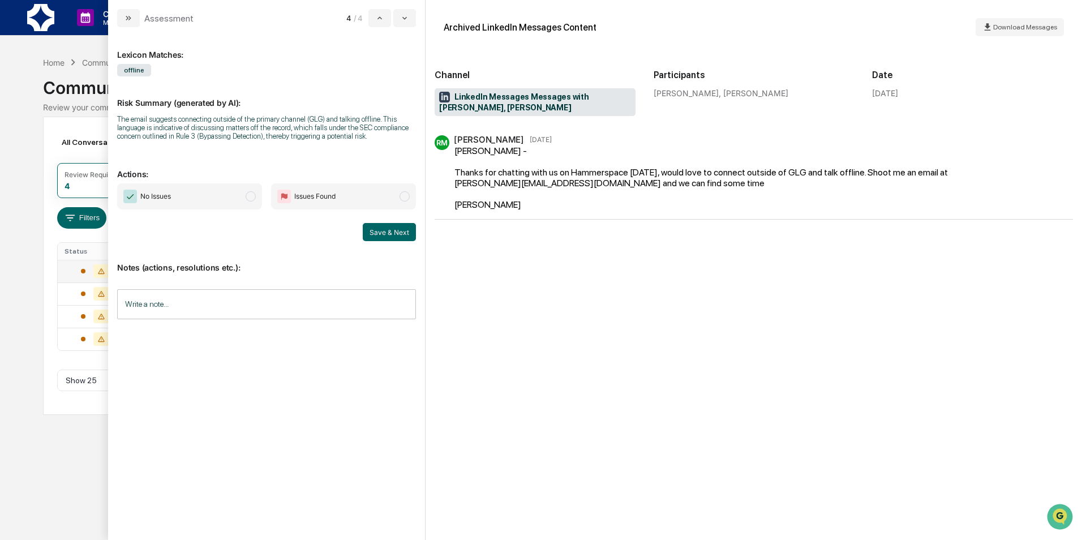
click at [179, 192] on span "No Issues" at bounding box center [189, 196] width 145 height 26
click at [404, 237] on button "Save & Next" at bounding box center [389, 232] width 53 height 18
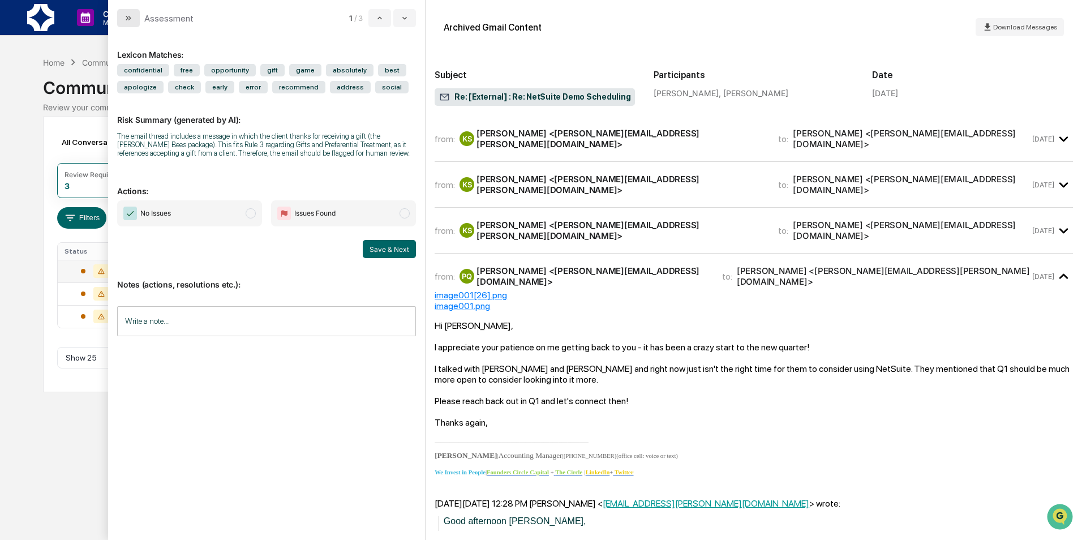
click at [140, 25] on button "modal" at bounding box center [128, 18] width 23 height 18
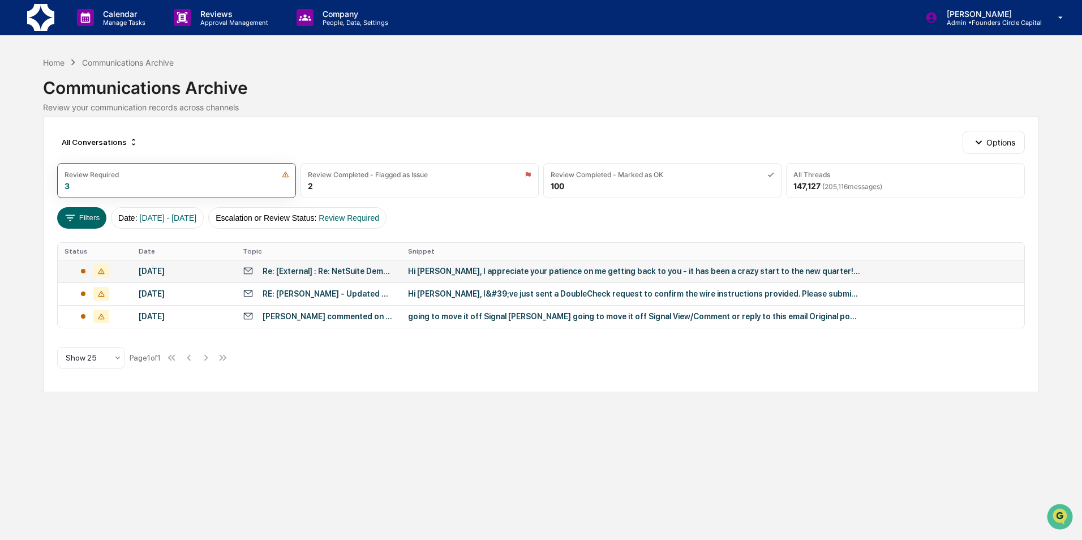
click at [537, 275] on div "Hi Kent, I appreciate your patience on me getting back to you - it has been a c…" at bounding box center [634, 271] width 453 height 9
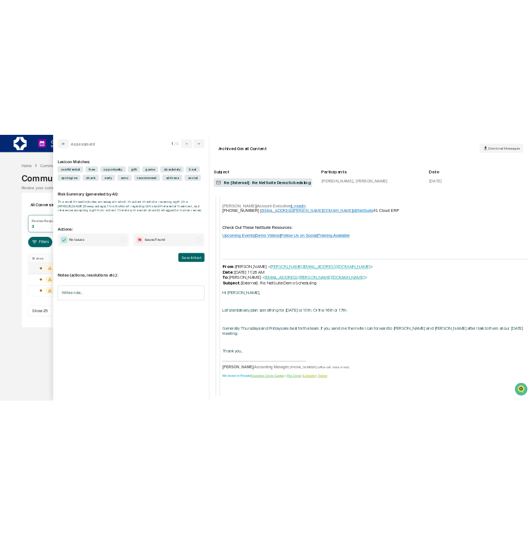
scroll to position [1698, 0]
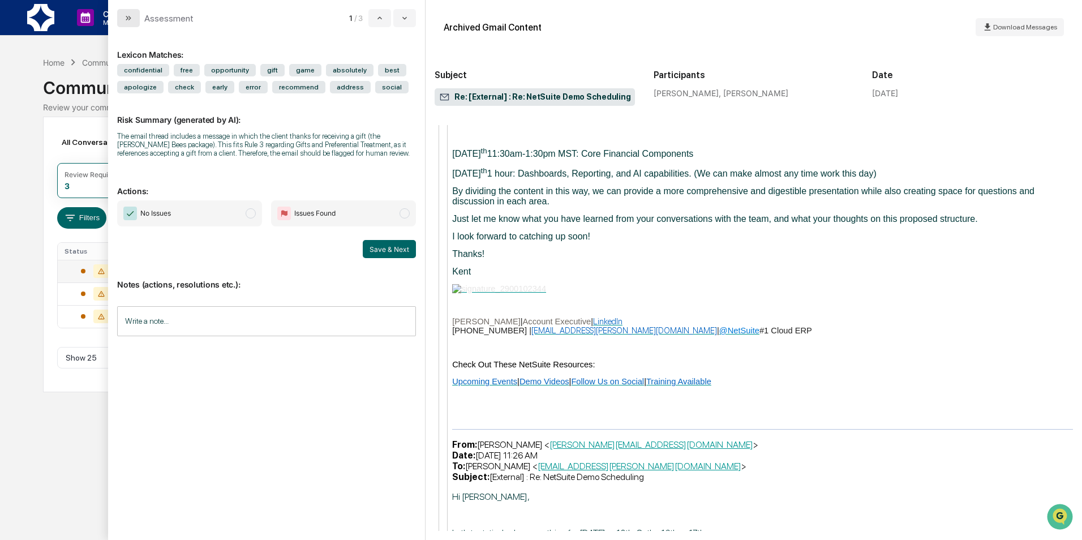
click at [119, 9] on button "modal" at bounding box center [128, 18] width 23 height 18
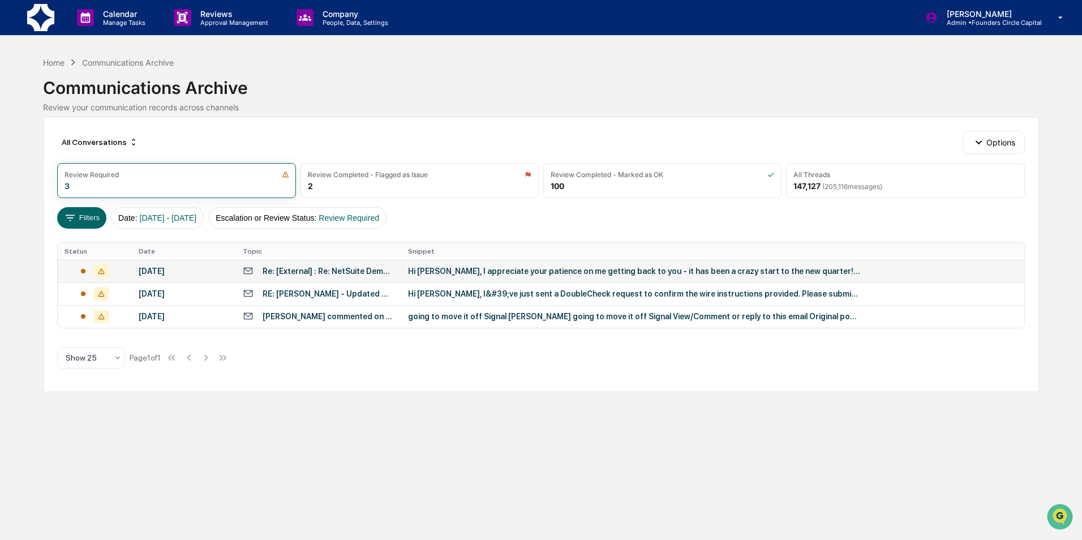
click at [537, 108] on div "Review your communication records across channels" at bounding box center [541, 107] width 996 height 10
click at [45, 59] on div "Home" at bounding box center [54, 63] width 22 height 10
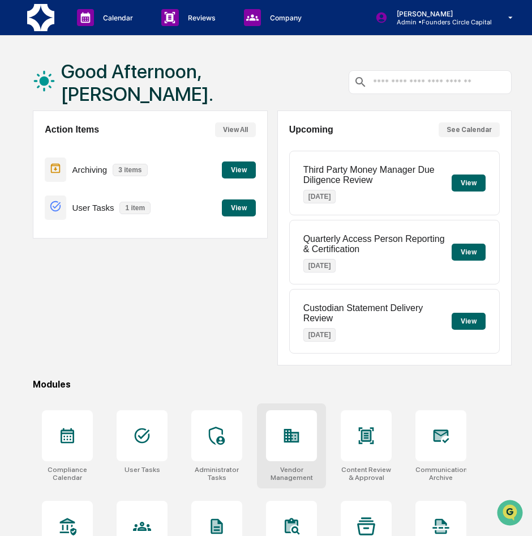
scroll to position [134, 0]
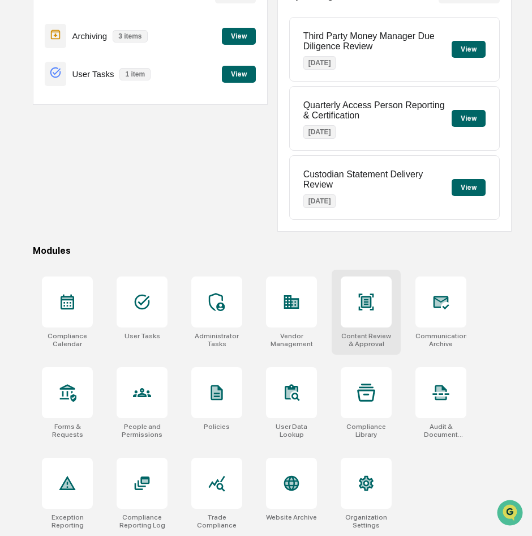
click at [364, 312] on div at bounding box center [366, 301] width 51 height 51
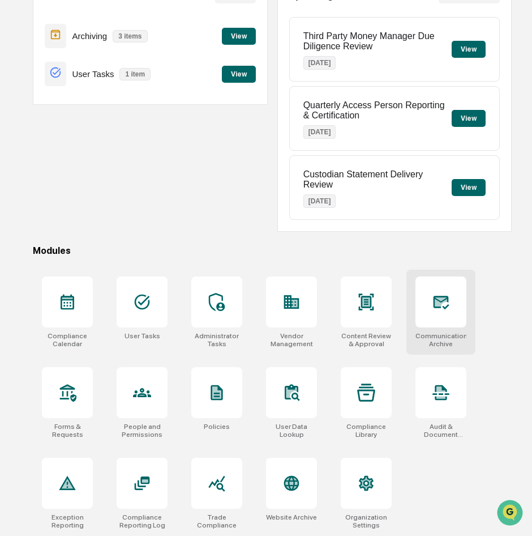
click at [443, 307] on icon at bounding box center [442, 303] width 16 height 14
